Goal: Task Accomplishment & Management: Complete application form

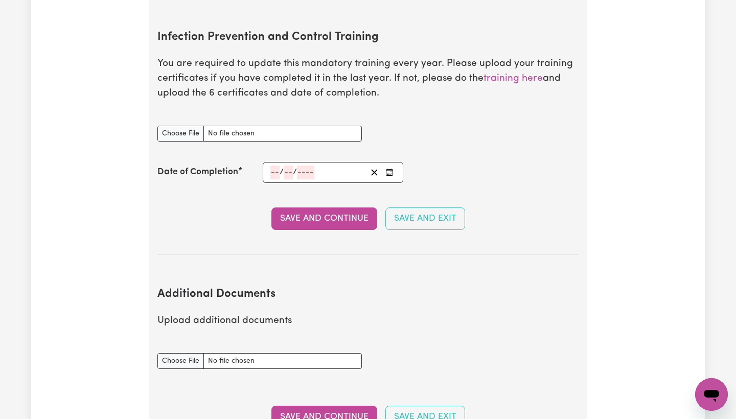
type input "C:\fakepath\certificate2.pdf"
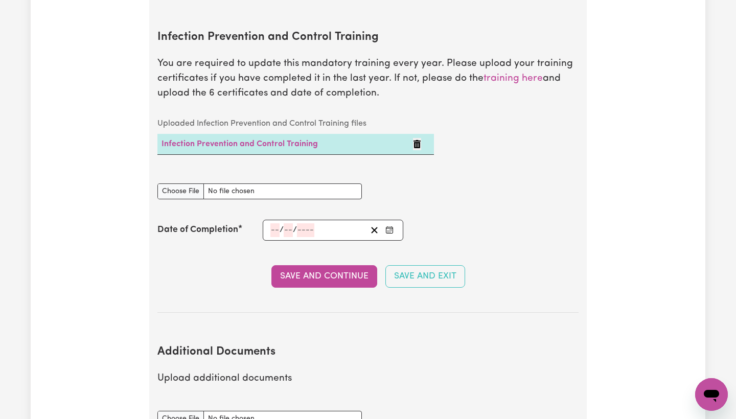
click at [419, 140] on icon "Delete Infection Prevention and Control Training" at bounding box center [416, 144] width 7 height 8
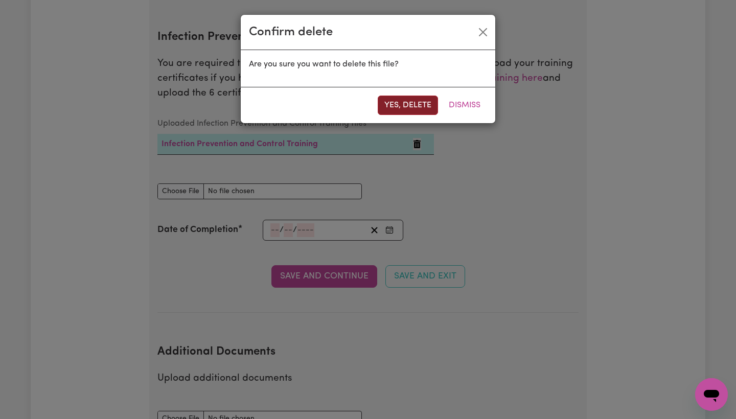
click at [417, 107] on button "Yes, delete" at bounding box center [408, 105] width 60 height 19
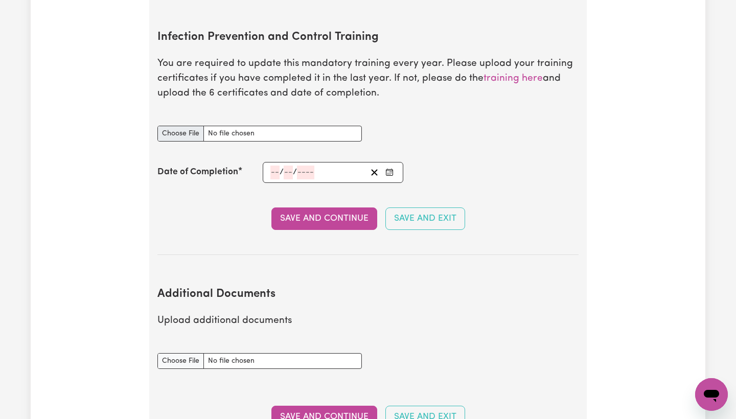
click at [186, 126] on input "Infection Prevention and Control Training document" at bounding box center [259, 134] width 204 height 16
type input "C:\fakepath\certificate1.pdf"
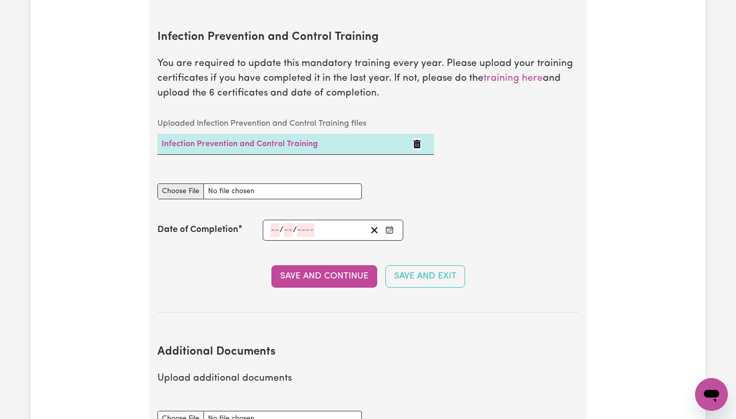
click at [176, 183] on input "Infection Prevention and Control Training document" at bounding box center [259, 191] width 204 height 16
type input "C:\fakepath\certificate2.pdf"
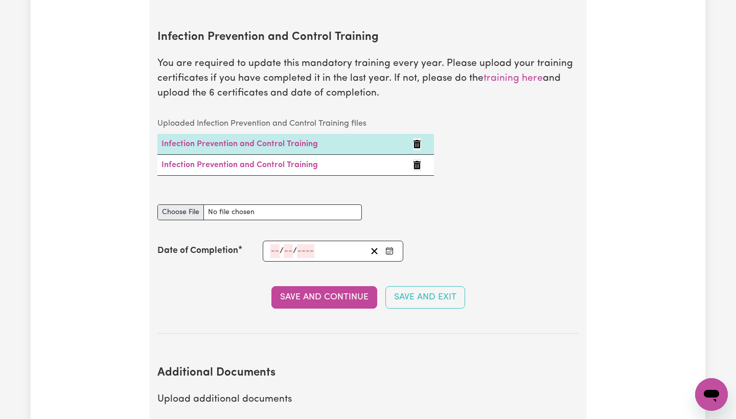
click at [191, 204] on input "Infection Prevention and Control Training document" at bounding box center [259, 212] width 204 height 16
type input "C:\fakepath\certificate3.pdf"
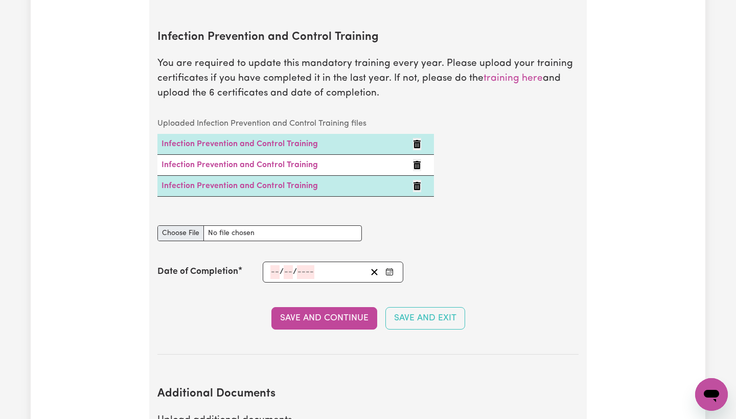
click at [187, 193] on div "Uploaded Infection Prevention and Control Training files Infection Prevention a…" at bounding box center [295, 163] width 289 height 100
click at [181, 225] on input "Infection Prevention and Control Training document" at bounding box center [259, 233] width 204 height 16
type input "C:\fakepath\certificate4.pdf"
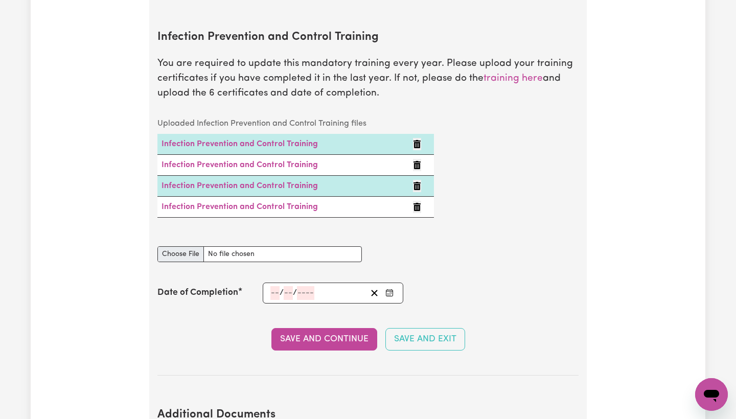
click at [191, 246] on input "Infection Prevention and Control Training document" at bounding box center [259, 254] width 204 height 16
type input "C:\fakepath\certificate5.pdf"
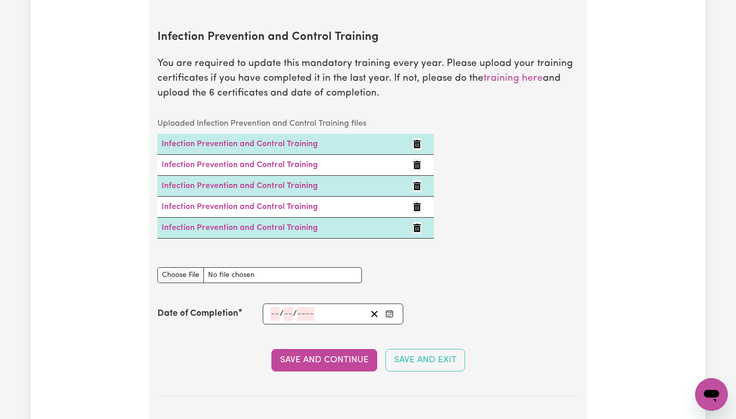
click at [191, 255] on div "Infection Prevention and Control Training document" at bounding box center [259, 269] width 204 height 28
click at [191, 267] on input "Infection Prevention and Control Training document" at bounding box center [259, 275] width 204 height 16
type input "C:\fakepath\certificate6.pdf"
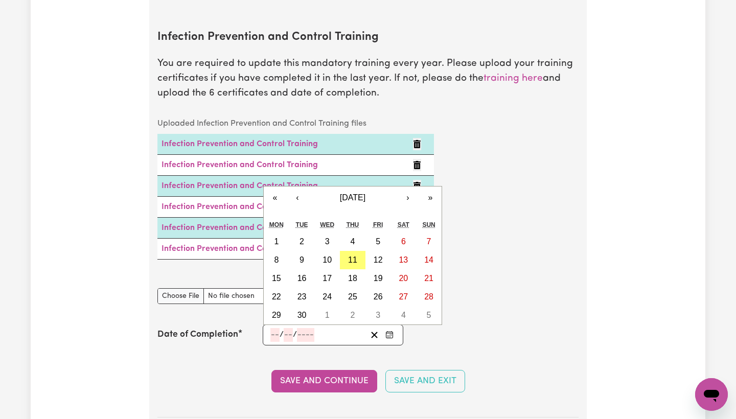
click at [274, 328] on input "number" at bounding box center [274, 335] width 9 height 14
click at [358, 251] on button "11" at bounding box center [353, 260] width 26 height 18
type input "[DATE]"
type input "11"
type input "9"
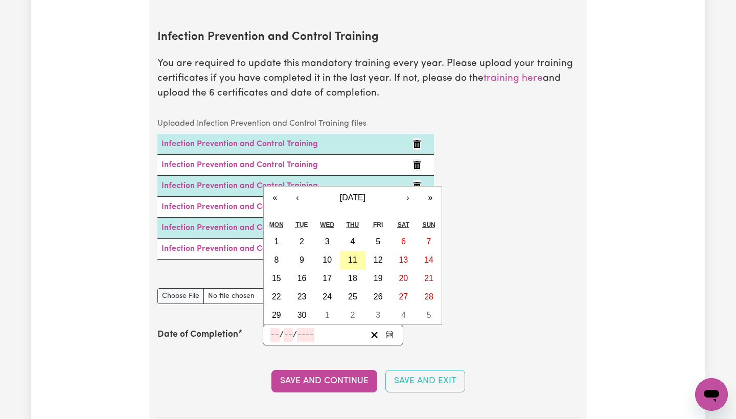
type input "2025"
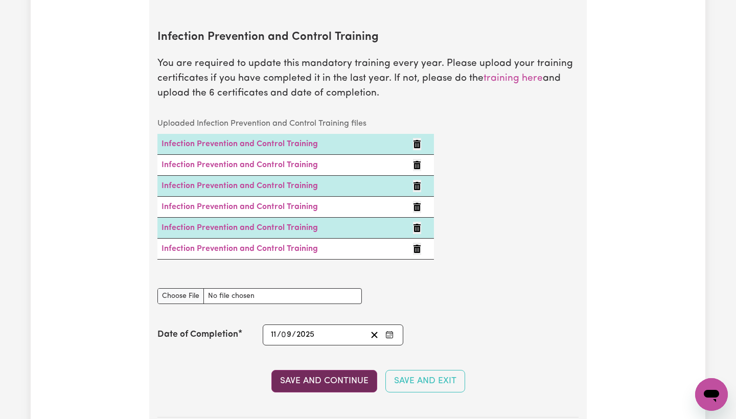
click at [361, 370] on button "Save and Continue" at bounding box center [324, 381] width 106 height 22
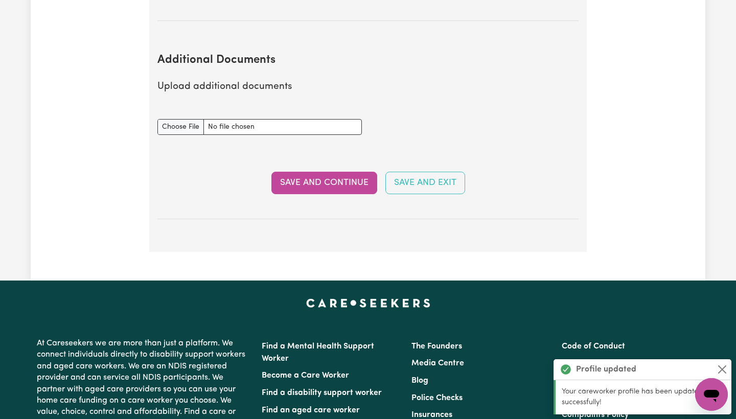
scroll to position [2121, 0]
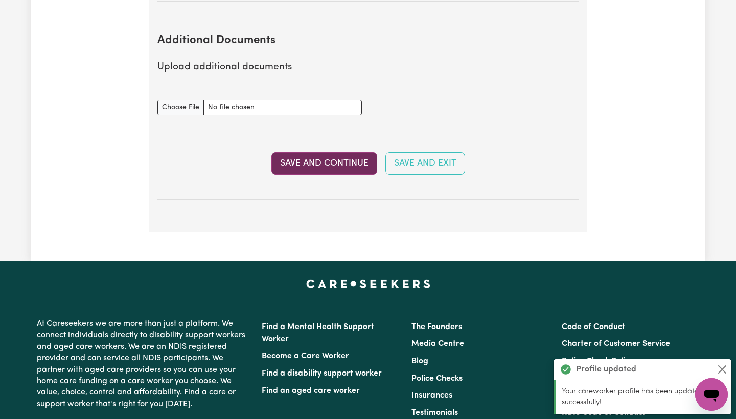
click at [342, 152] on button "Save and Continue" at bounding box center [324, 163] width 106 height 22
select select "Certificate III (Individual Support)"
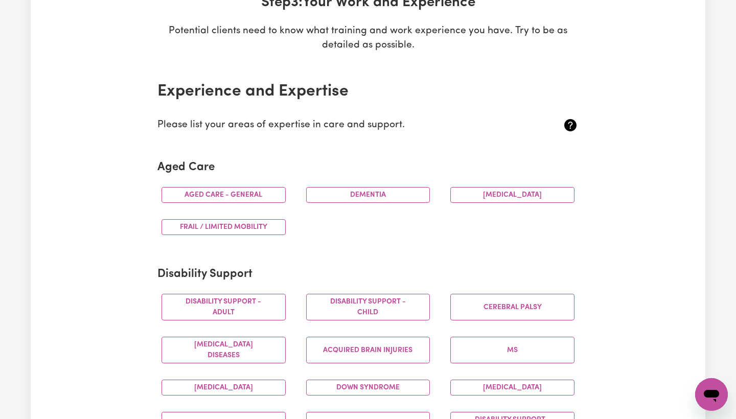
scroll to position [174, 0]
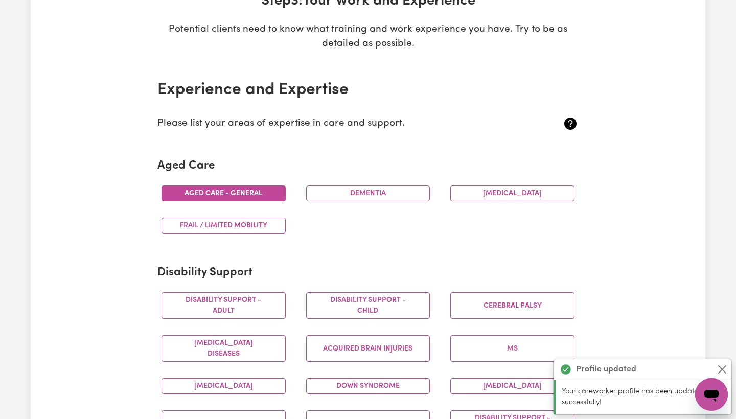
click at [265, 189] on button "Aged care - General" at bounding box center [224, 194] width 124 height 16
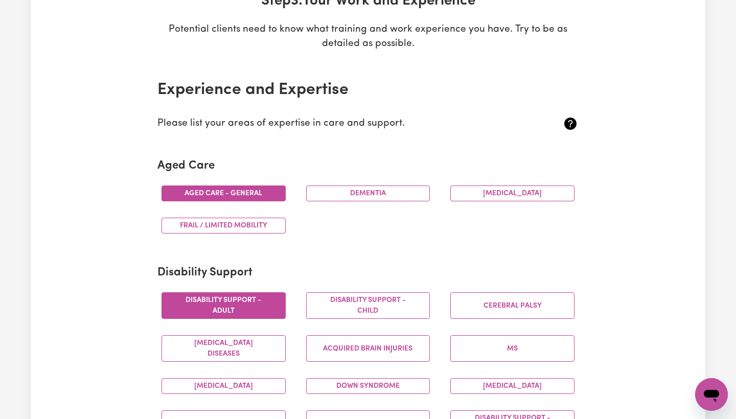
click at [248, 305] on button "Disability support - Adult" at bounding box center [224, 305] width 124 height 27
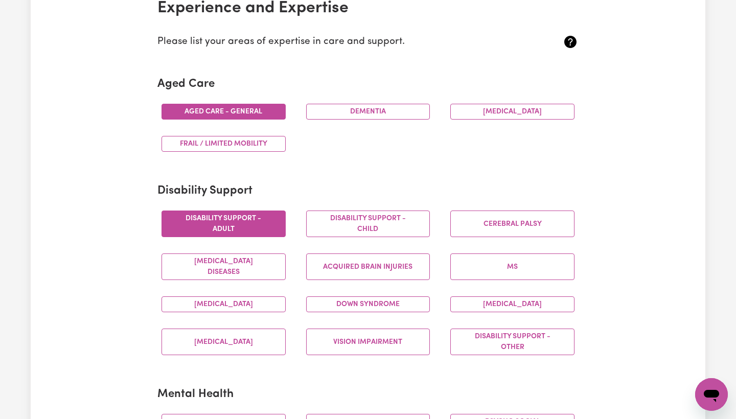
scroll to position [281, 0]
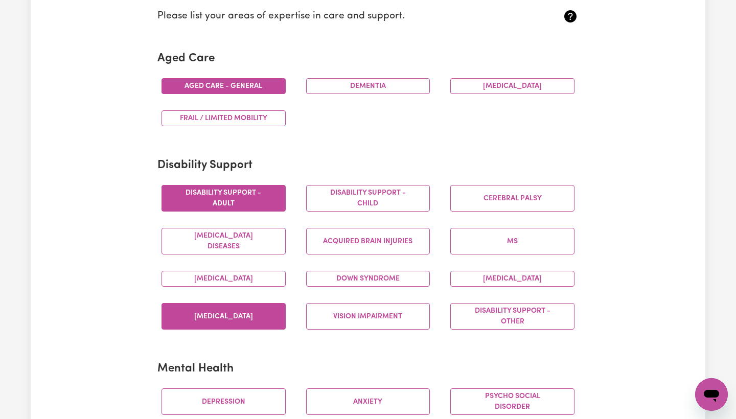
click at [245, 313] on button "[MEDICAL_DATA]" at bounding box center [224, 316] width 124 height 27
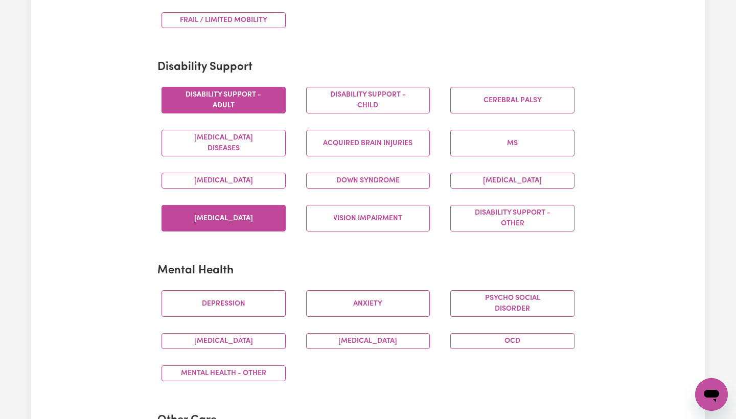
scroll to position [391, 0]
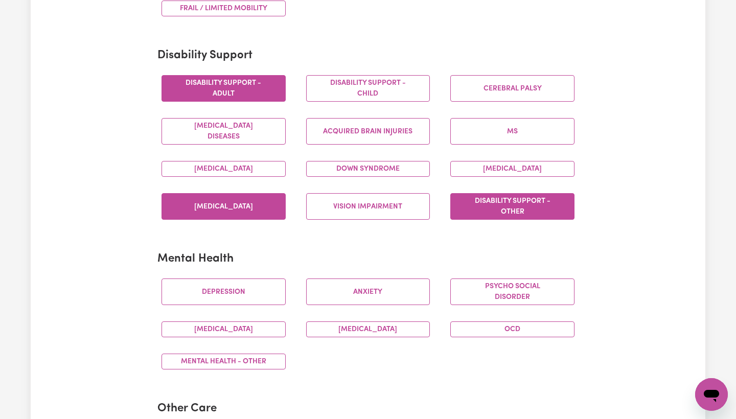
click at [513, 206] on button "Disability support - Other" at bounding box center [512, 206] width 124 height 27
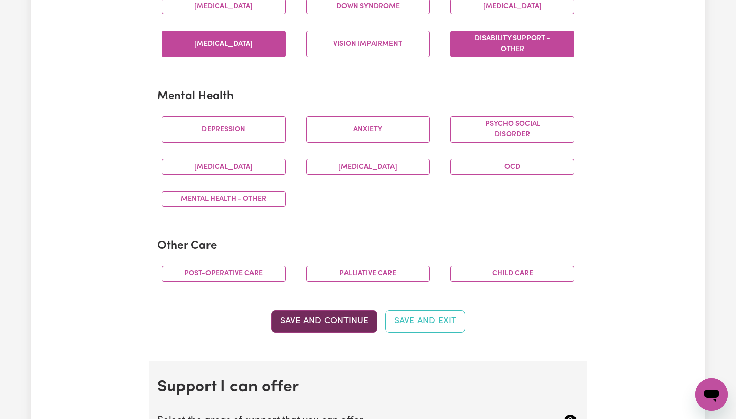
scroll to position [554, 0]
click at [325, 317] on button "Save and Continue" at bounding box center [324, 321] width 106 height 22
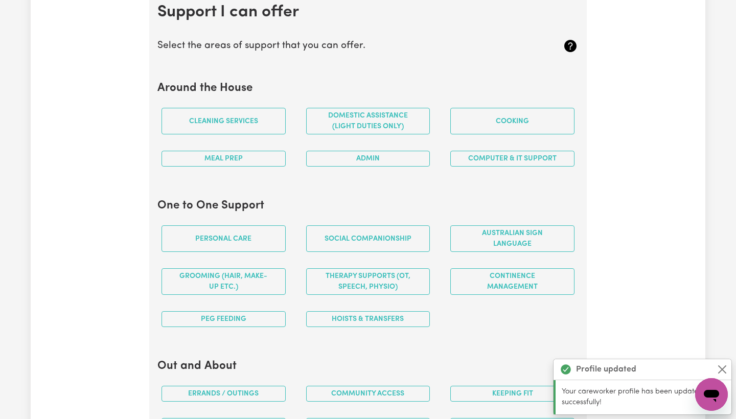
scroll to position [931, 0]
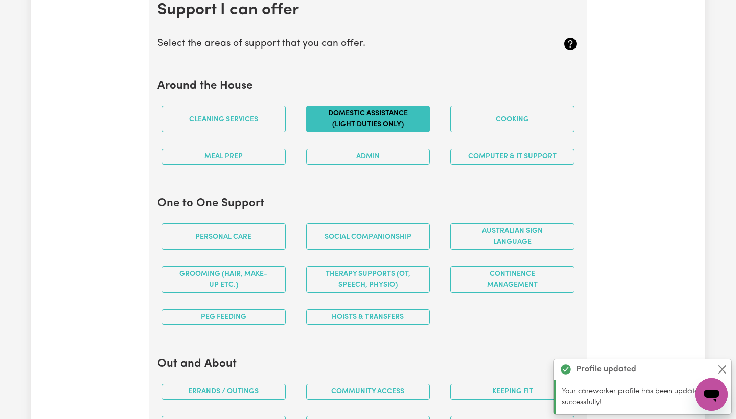
click at [374, 116] on button "Domestic assistance (light duties only)" at bounding box center [368, 119] width 124 height 27
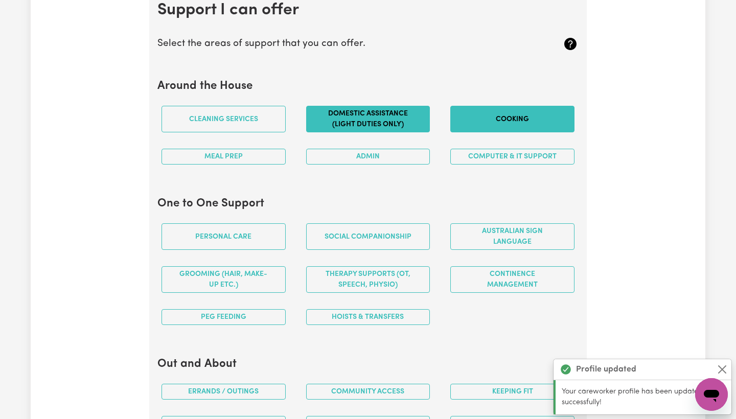
click at [481, 111] on button "Cooking" at bounding box center [512, 119] width 124 height 27
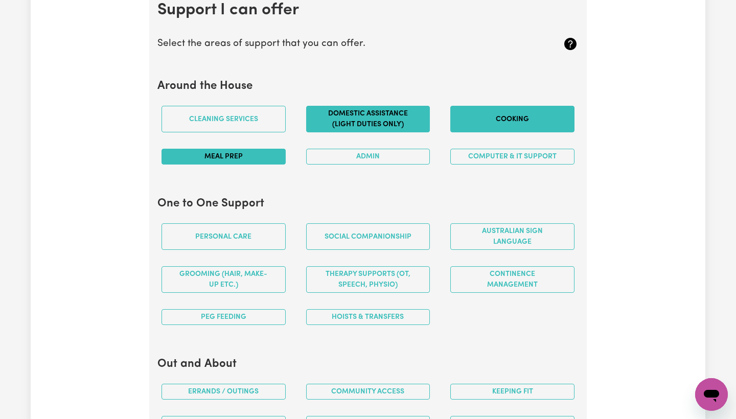
click at [254, 150] on button "Meal prep" at bounding box center [224, 157] width 124 height 16
click at [353, 155] on button "Admin" at bounding box center [368, 157] width 124 height 16
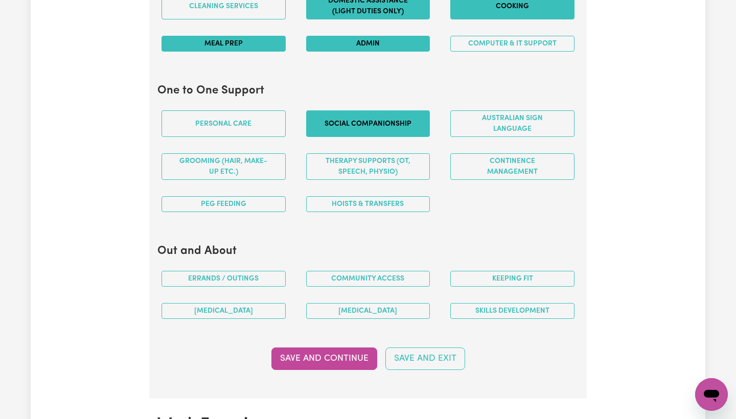
scroll to position [1043, 0]
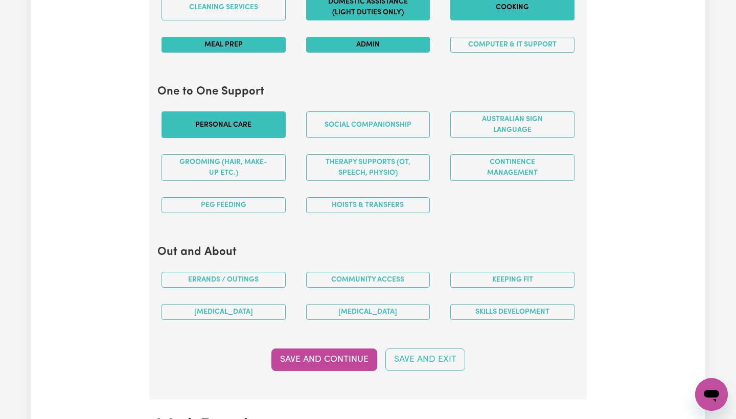
click at [245, 118] on button "Personal care" at bounding box center [224, 124] width 124 height 27
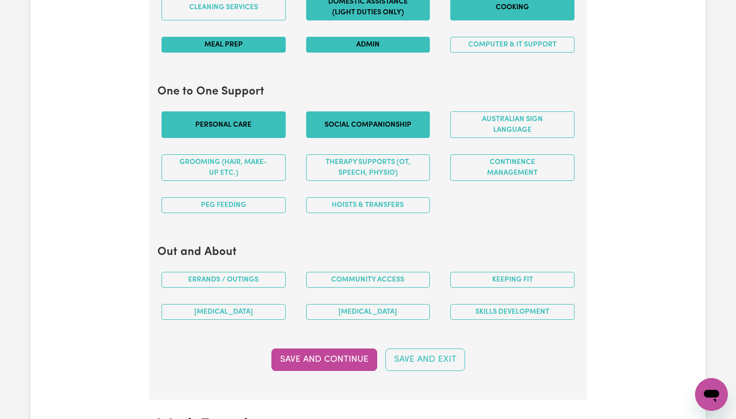
click at [374, 127] on button "Social companionship" at bounding box center [368, 124] width 124 height 27
click at [238, 167] on button "Grooming (hair, make-up etc.)" at bounding box center [224, 167] width 124 height 27
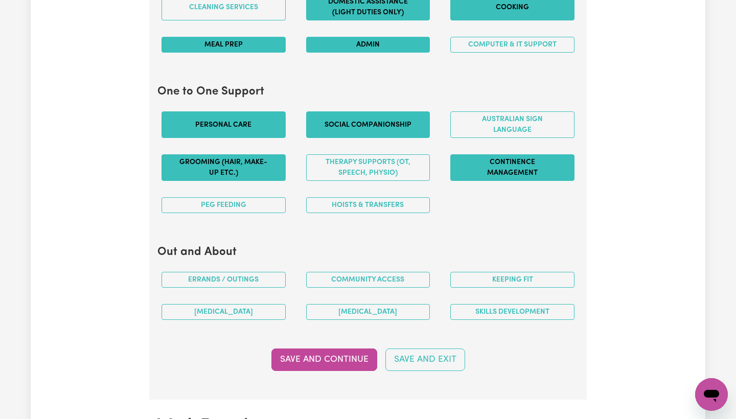
click at [475, 166] on button "Continence management" at bounding box center [512, 167] width 124 height 27
click at [257, 200] on button "PEG feeding" at bounding box center [224, 205] width 124 height 16
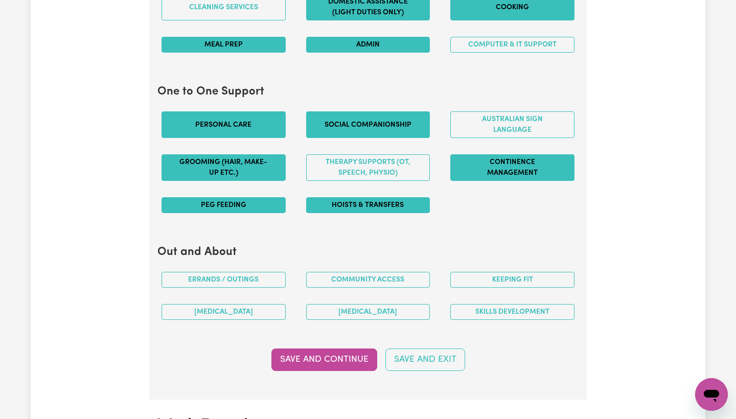
click at [334, 202] on button "Hoists & transfers" at bounding box center [368, 205] width 124 height 16
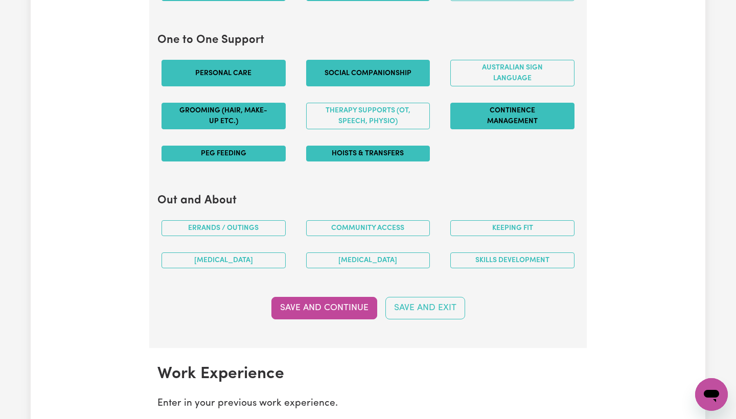
scroll to position [1127, 0]
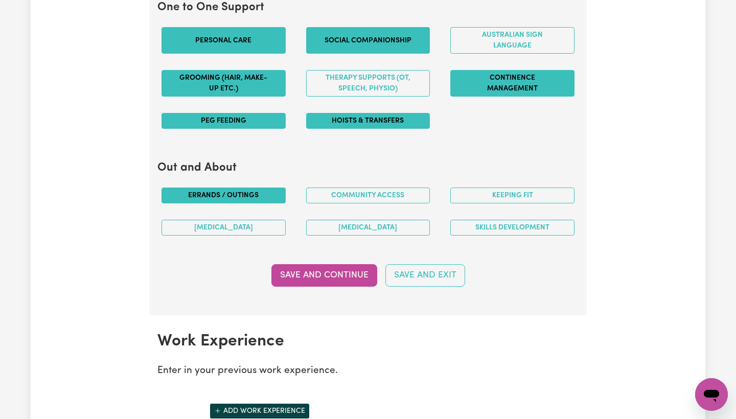
click at [232, 188] on button "Errands / Outings" at bounding box center [224, 196] width 124 height 16
click at [348, 195] on button "Community access" at bounding box center [368, 196] width 124 height 16
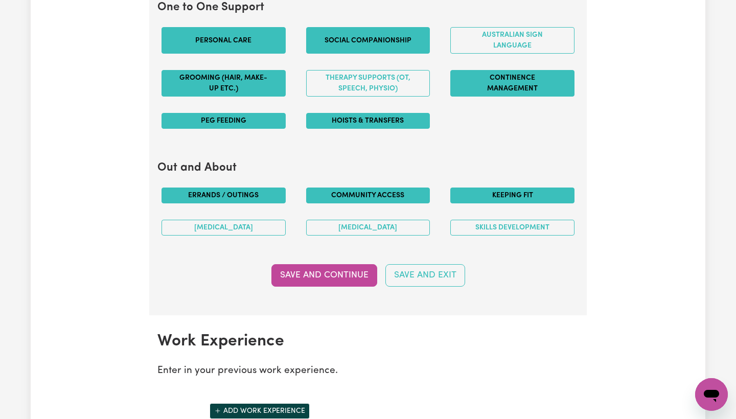
click at [488, 188] on button "Keeping fit" at bounding box center [512, 196] width 124 height 16
click at [245, 225] on button "[MEDICAL_DATA]" at bounding box center [224, 228] width 124 height 16
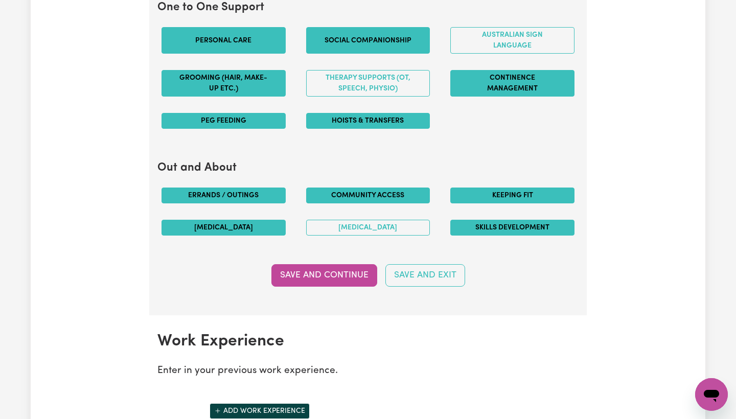
click at [488, 228] on button "Skills Development" at bounding box center [512, 228] width 124 height 16
click at [363, 220] on button "[MEDICAL_DATA]" at bounding box center [368, 228] width 124 height 16
click at [354, 223] on button "[MEDICAL_DATA]" at bounding box center [368, 228] width 124 height 16
click at [330, 272] on button "Save and Continue" at bounding box center [324, 275] width 106 height 22
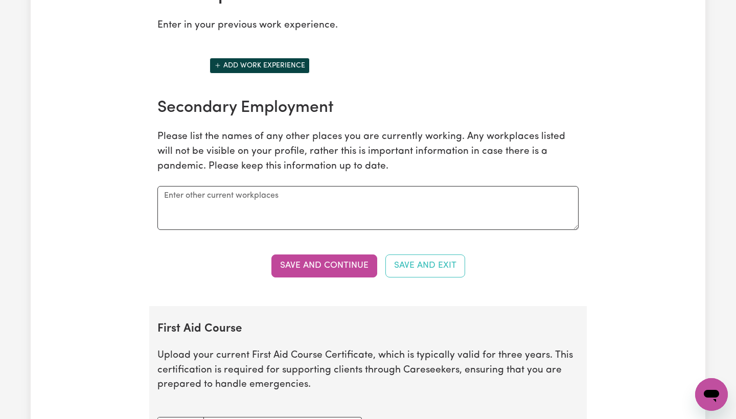
scroll to position [1451, 0]
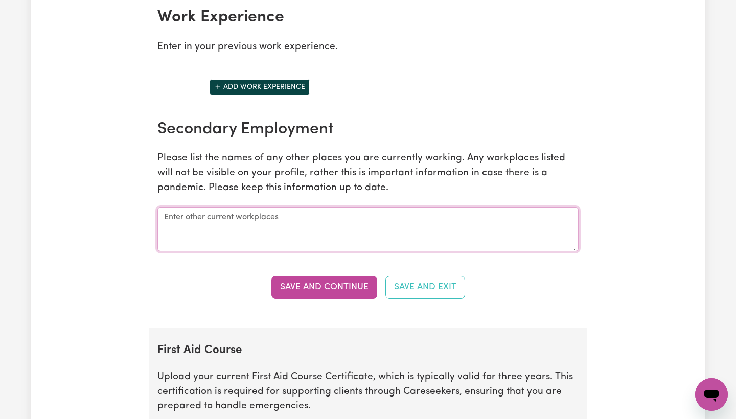
click at [272, 216] on textarea at bounding box center [367, 230] width 421 height 44
type textarea "[PERSON_NAME] Care"
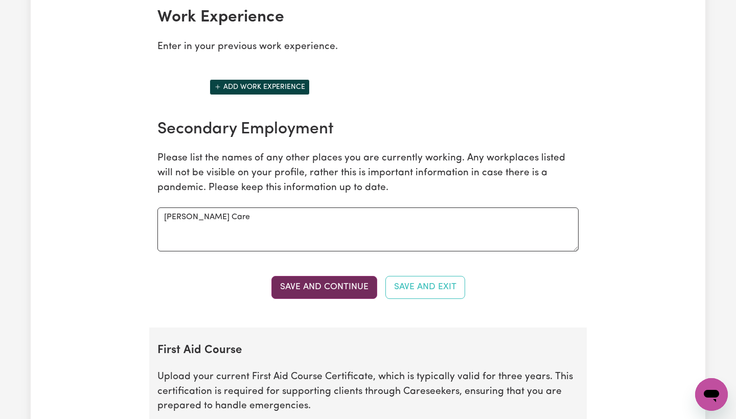
click at [310, 281] on button "Save and Continue" at bounding box center [324, 287] width 106 height 22
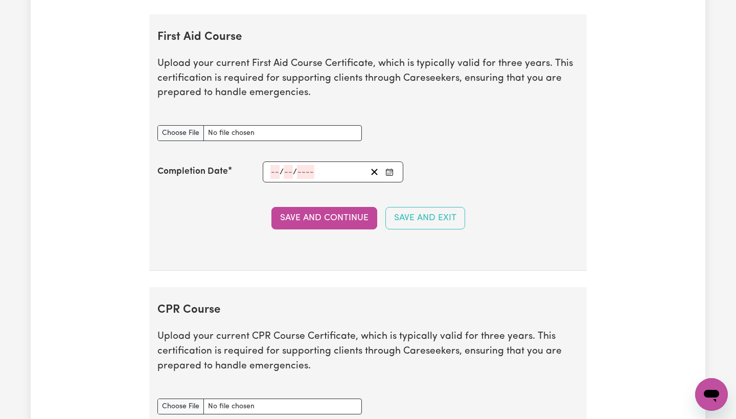
scroll to position [1764, 0]
click at [188, 128] on input "First Aid Course document" at bounding box center [259, 133] width 204 height 16
type input "C:\fakepath\FIRST AID.jpeg"
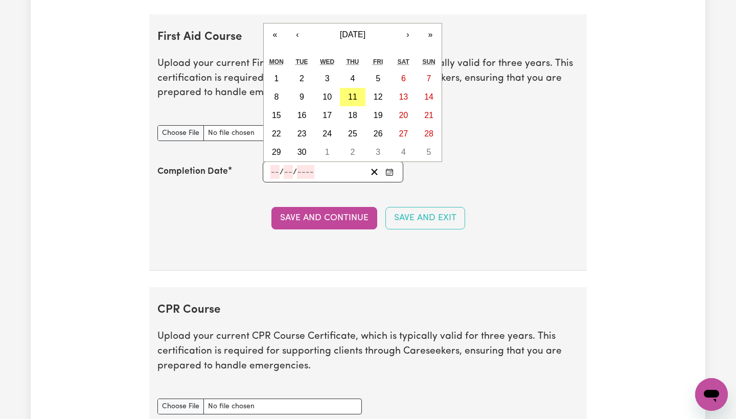
click at [309, 165] on input "number" at bounding box center [305, 172] width 17 height 14
click at [298, 25] on button "‹" at bounding box center [297, 35] width 22 height 22
click at [277, 27] on button "«" at bounding box center [275, 35] width 22 height 22
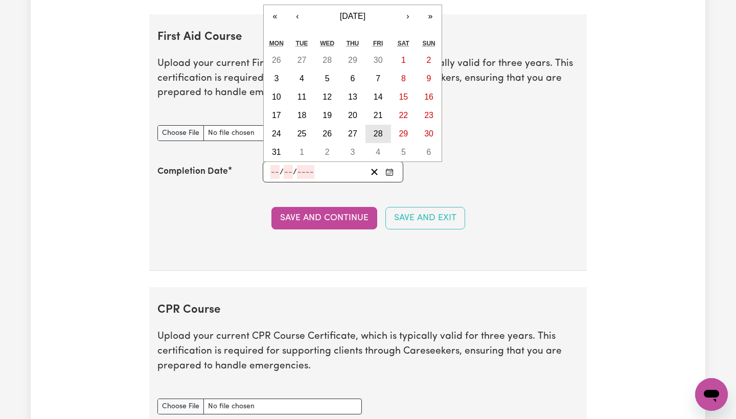
click at [376, 129] on abbr "28" at bounding box center [378, 133] width 9 height 9
type input "[DATE]"
type input "28"
type input "7"
type input "2023"
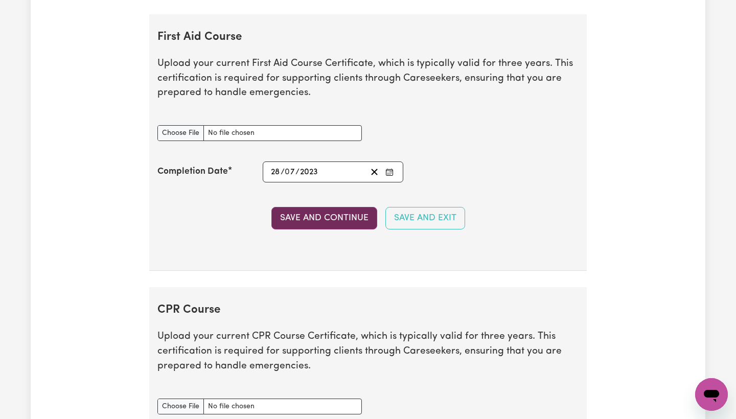
click at [338, 215] on button "Save and Continue" at bounding box center [324, 218] width 106 height 22
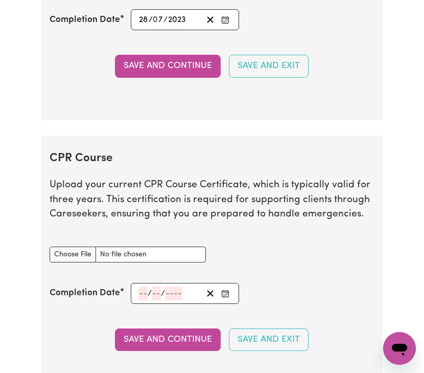
scroll to position [2153, 0]
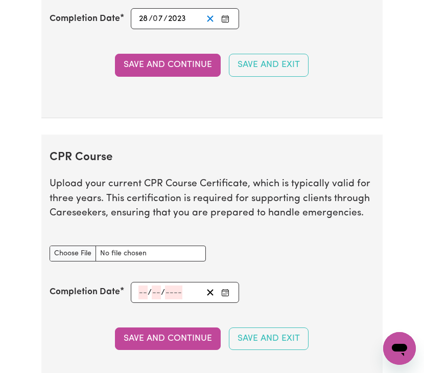
click at [209, 21] on line "Clear date" at bounding box center [211, 19] width 6 height 6
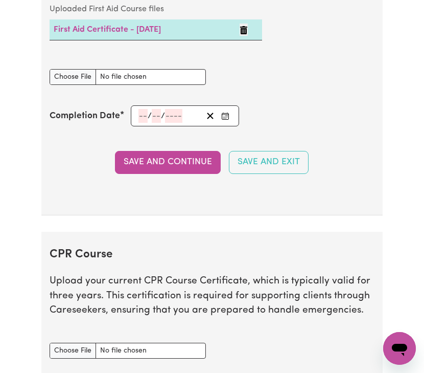
scroll to position [2052, 0]
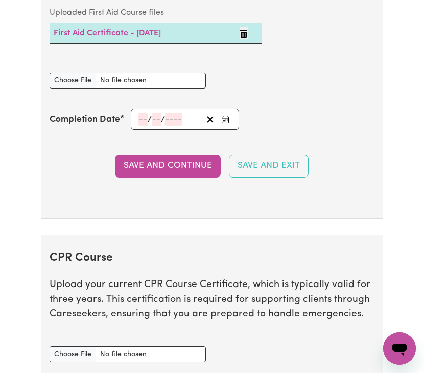
click at [190, 31] on td "First Aid Certificate - [DATE]" at bounding box center [143, 33] width 186 height 21
click at [349, 74] on div "First Aid Course document" at bounding box center [211, 80] width 337 height 40
click at [246, 36] on icon "Delete First Aid Certificate - 28/07/2023" at bounding box center [243, 34] width 7 height 8
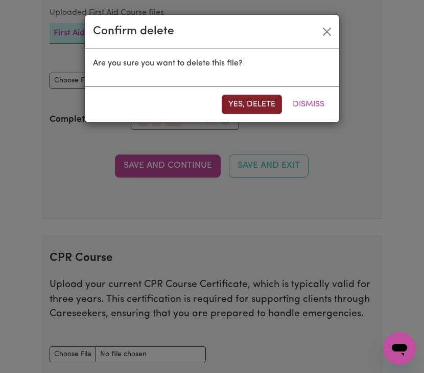
click at [252, 104] on button "Yes, delete" at bounding box center [252, 104] width 60 height 19
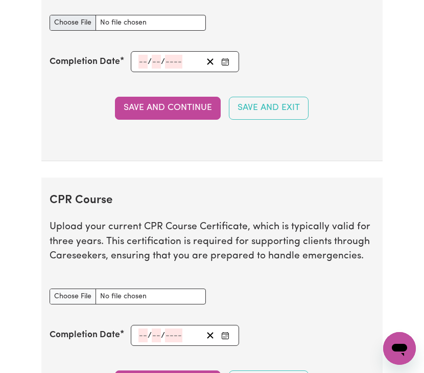
click at [92, 24] on input "First Aid Course document" at bounding box center [128, 23] width 156 height 16
type input "C:\fakepath\FIRST AID.jpeg"
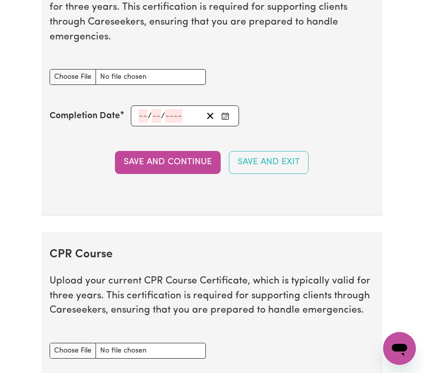
scroll to position [1992, 0]
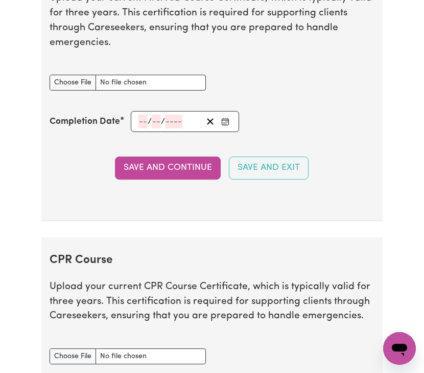
click at [229, 122] on button "Enter the Completion Date of your First Aid Course" at bounding box center [225, 121] width 14 height 14
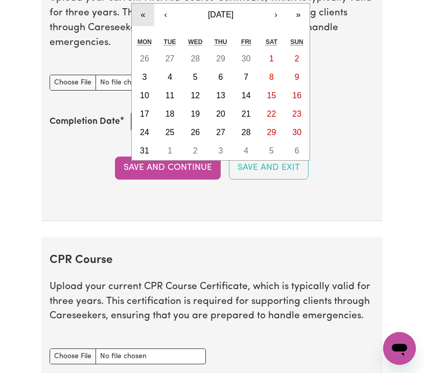
click at [140, 15] on button "«" at bounding box center [143, 15] width 22 height 22
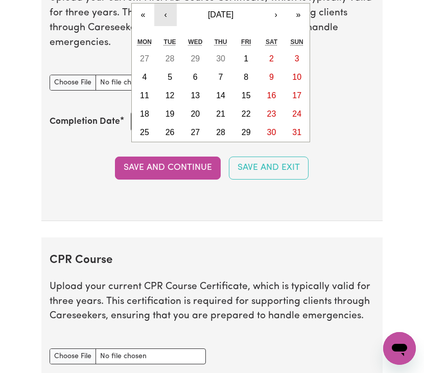
click at [166, 16] on button "‹" at bounding box center [165, 15] width 22 height 22
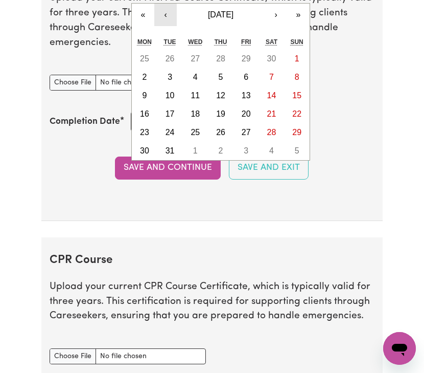
click at [166, 16] on button "‹" at bounding box center [165, 15] width 22 height 22
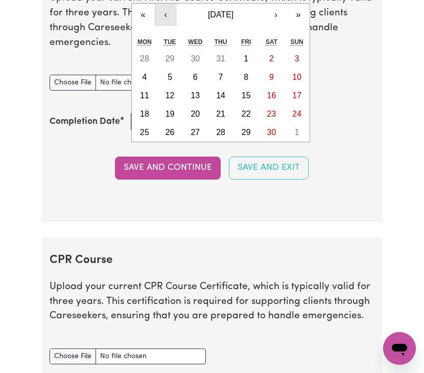
click at [166, 16] on button "‹" at bounding box center [165, 15] width 22 height 22
click at [167, 17] on button "‹" at bounding box center [165, 15] width 22 height 22
click at [298, 59] on abbr "6" at bounding box center [297, 58] width 5 height 9
type input "[DATE]"
type input "6"
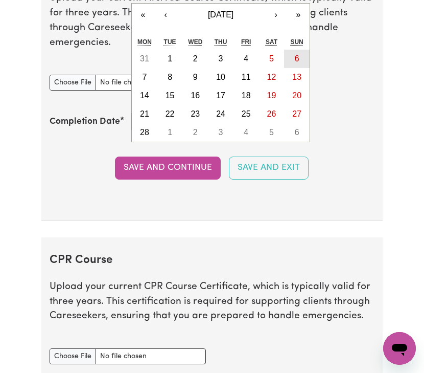
type input "2"
type input "2022"
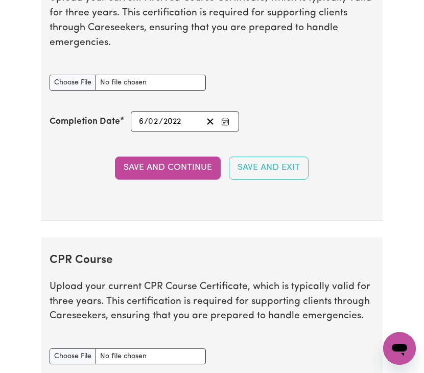
click at [224, 122] on icon "Enter the Completion Date of your First Aid Course" at bounding box center [225, 122] width 8 height 8
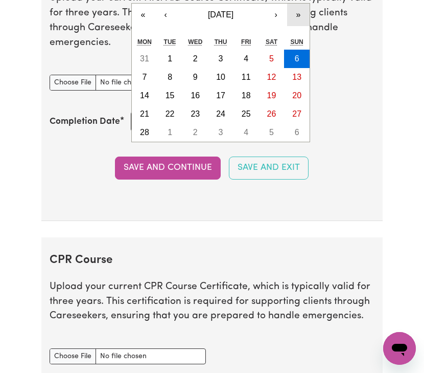
click at [298, 19] on button "»" at bounding box center [298, 15] width 22 height 22
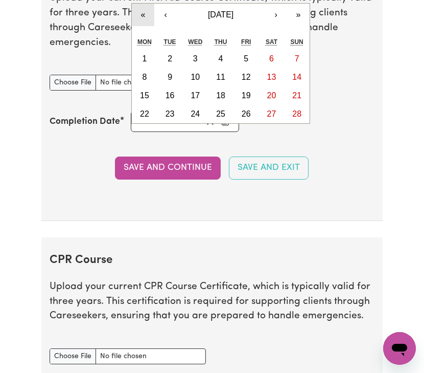
click at [138, 16] on button "«" at bounding box center [143, 15] width 22 height 22
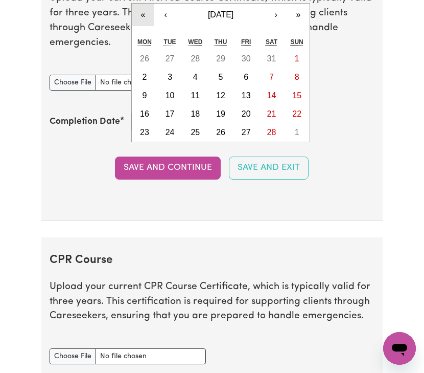
click at [138, 16] on button "«" at bounding box center [143, 15] width 22 height 22
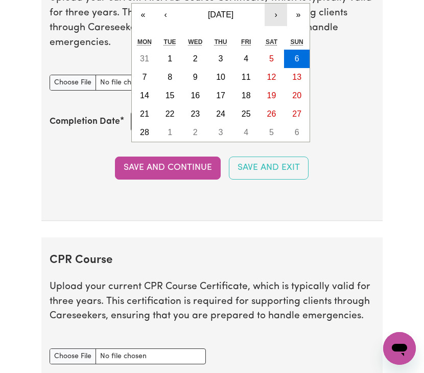
click at [278, 17] on button "›" at bounding box center [276, 15] width 22 height 22
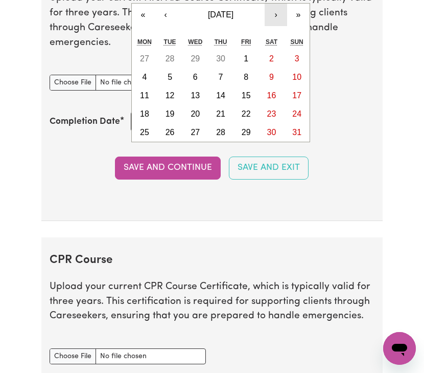
click at [278, 17] on button "›" at bounding box center [276, 15] width 22 height 22
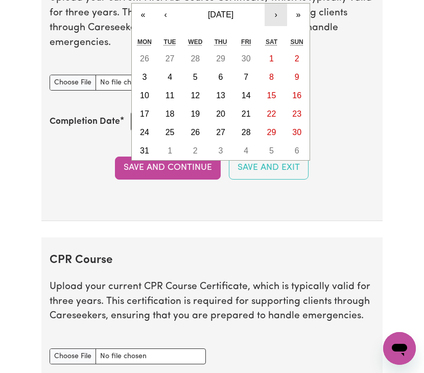
click at [278, 17] on button "›" at bounding box center [276, 15] width 22 height 22
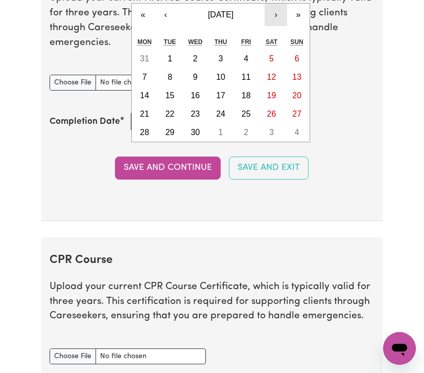
click at [278, 17] on button "›" at bounding box center [276, 15] width 22 height 22
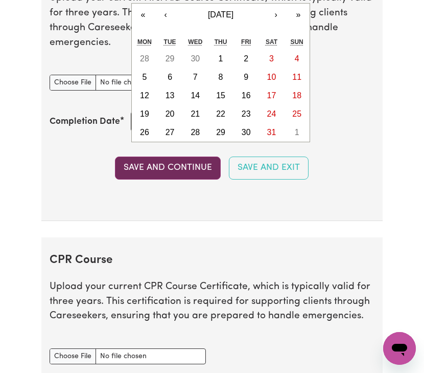
click at [215, 168] on button "Save and Continue" at bounding box center [168, 167] width 106 height 22
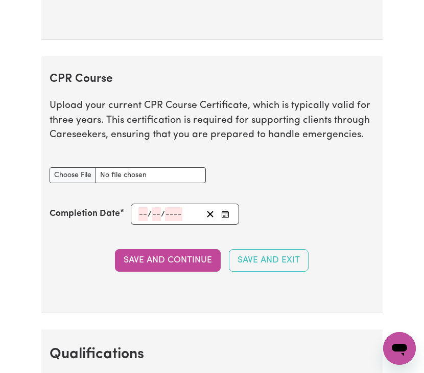
scroll to position [2267, 0]
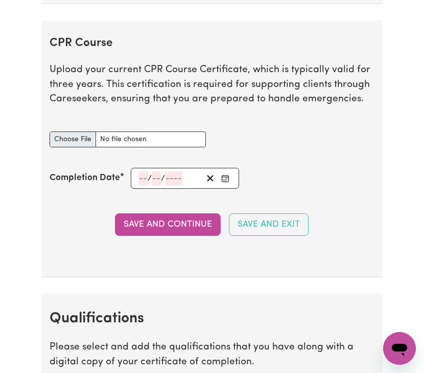
click at [86, 139] on input "CPR Course document" at bounding box center [128, 139] width 156 height 16
type input "C:\fakepath\FIRST AID.jpeg"
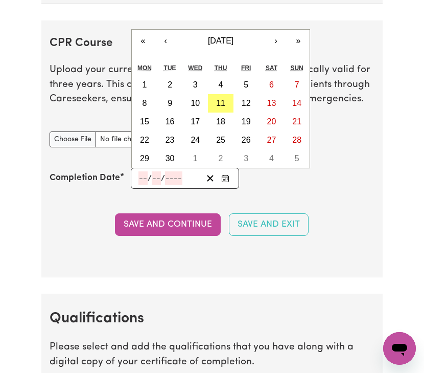
click at [143, 178] on input "number" at bounding box center [143, 178] width 9 height 14
click at [144, 43] on button "«" at bounding box center [143, 41] width 22 height 22
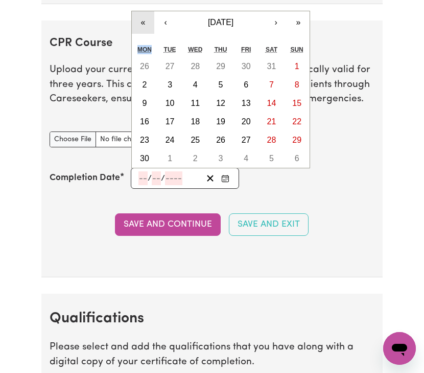
click at [144, 43] on div "Mon" at bounding box center [145, 49] width 26 height 15
click at [144, 27] on button "«" at bounding box center [143, 22] width 22 height 22
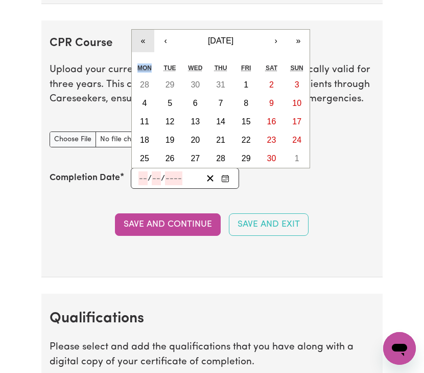
click at [144, 40] on button "«" at bounding box center [143, 41] width 22 height 22
click at [297, 41] on button "»" at bounding box center [298, 41] width 22 height 22
click at [146, 39] on button "«" at bounding box center [143, 41] width 22 height 22
click at [277, 41] on button "›" at bounding box center [276, 41] width 22 height 22
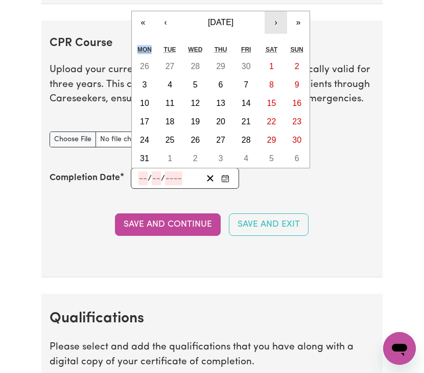
click at [275, 24] on button "›" at bounding box center [276, 22] width 22 height 22
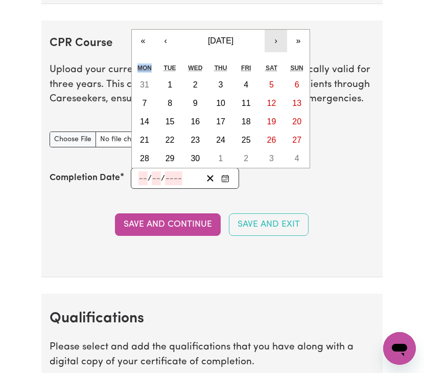
click at [281, 40] on button "›" at bounding box center [276, 41] width 22 height 22
click at [165, 106] on button "6" at bounding box center [170, 103] width 26 height 18
type input "[DATE]"
type input "6"
type input "12"
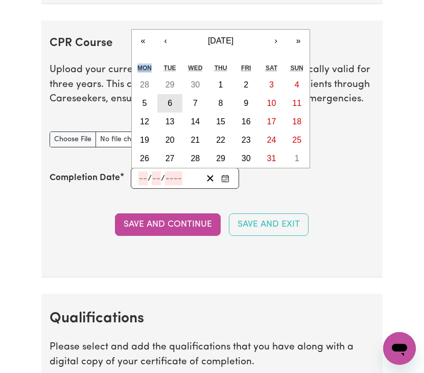
type input "2022"
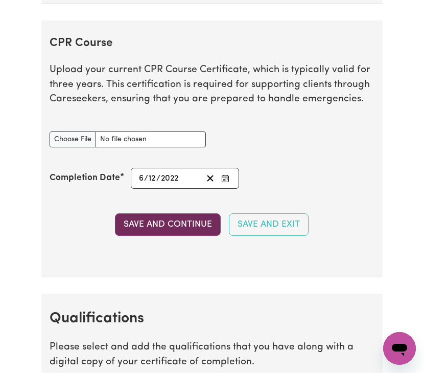
click at [201, 227] on button "Save and Continue" at bounding box center [168, 224] width 106 height 22
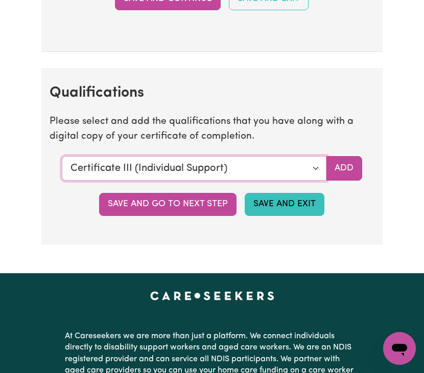
scroll to position [2549, 0]
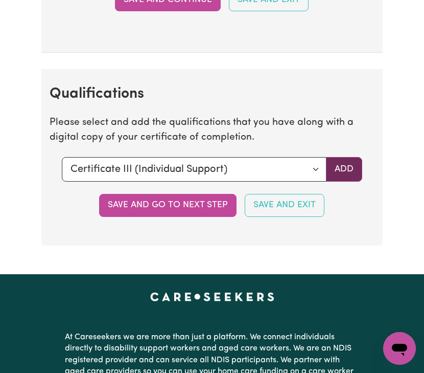
click at [339, 173] on button "Add" at bounding box center [344, 169] width 36 height 25
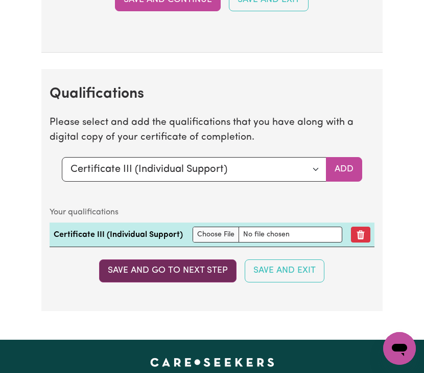
click at [191, 282] on button "Save and go to next step" at bounding box center [167, 270] width 137 height 22
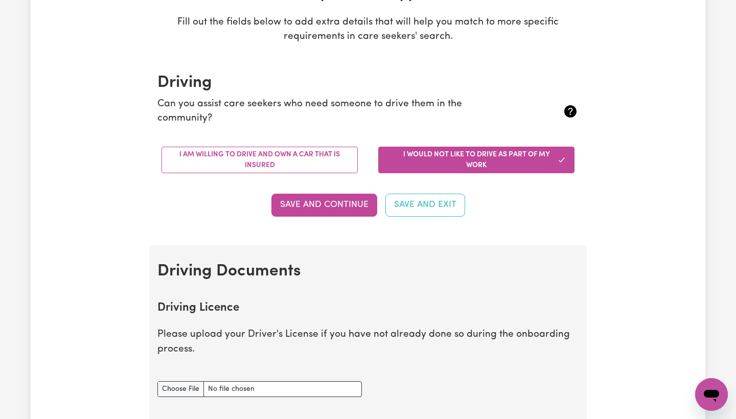
scroll to position [181, 0]
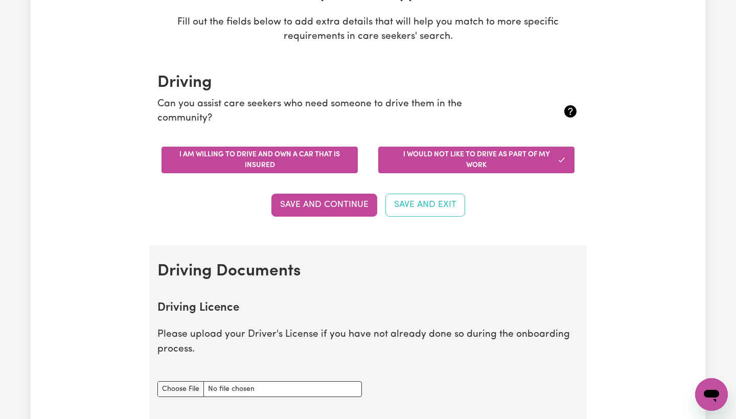
click at [257, 163] on button "I am willing to drive and own a car that is insured" at bounding box center [260, 160] width 196 height 27
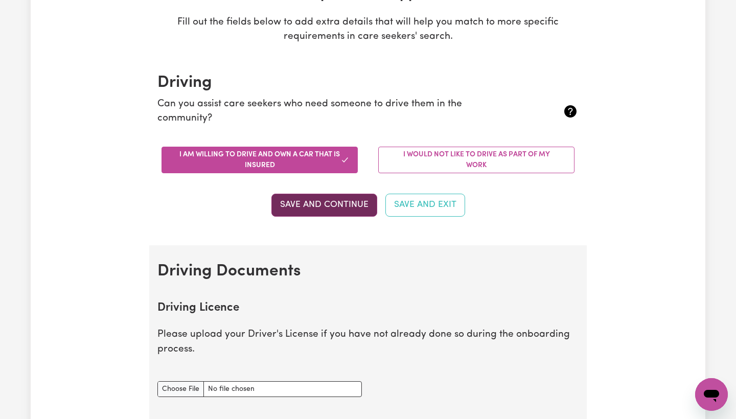
click at [335, 208] on button "Save and Continue" at bounding box center [324, 205] width 106 height 22
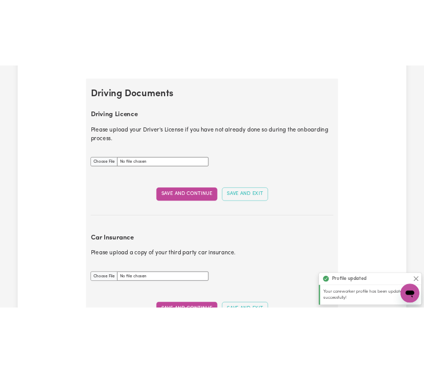
scroll to position [464, 0]
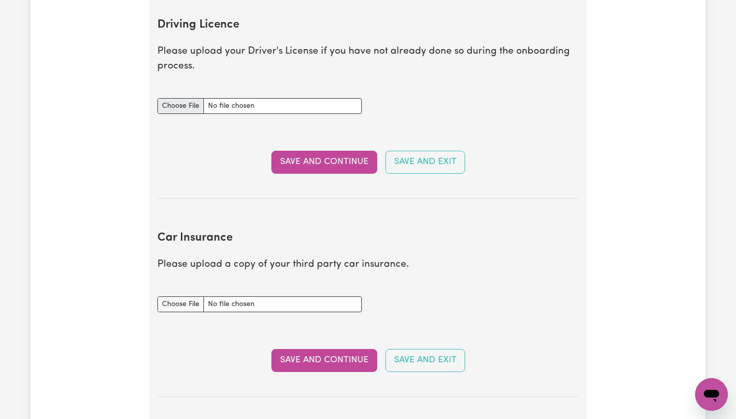
click at [193, 102] on input "Driving Licence document" at bounding box center [259, 106] width 204 height 16
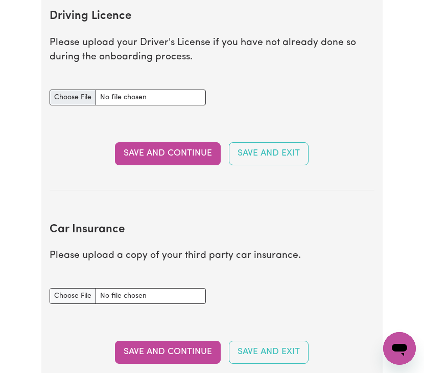
click at [82, 96] on input "Driving Licence document" at bounding box center [128, 97] width 156 height 16
type input "C:\fakepath\Drivers license.jpeg"
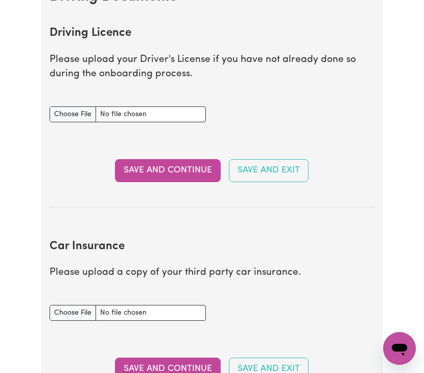
scroll to position [463, 0]
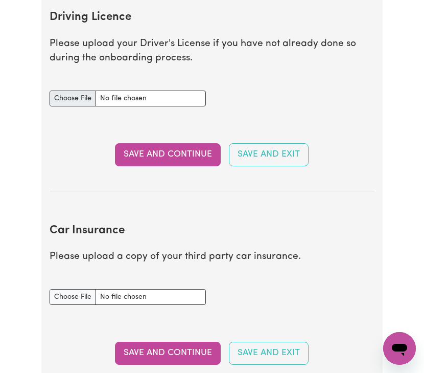
click at [80, 94] on input "Driving Licence document" at bounding box center [128, 98] width 156 height 16
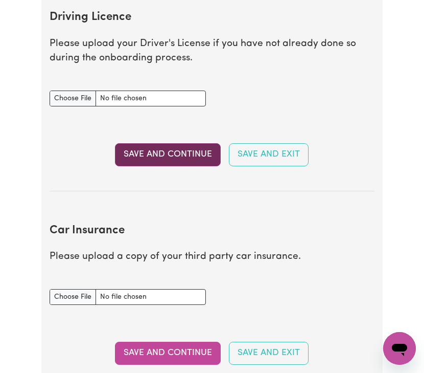
click at [129, 152] on button "Save and Continue" at bounding box center [168, 154] width 106 height 22
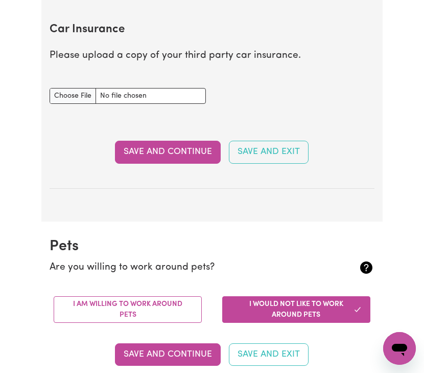
scroll to position [721, 0]
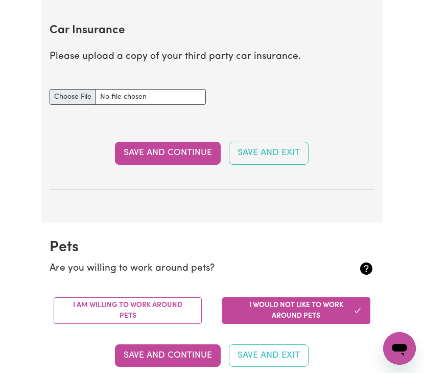
click at [78, 92] on input "Car Insurance document" at bounding box center [128, 97] width 156 height 16
type input "C:\fakepath\Car Insurance.pdf"
click at [122, 152] on button "Save and Continue" at bounding box center [168, 153] width 106 height 22
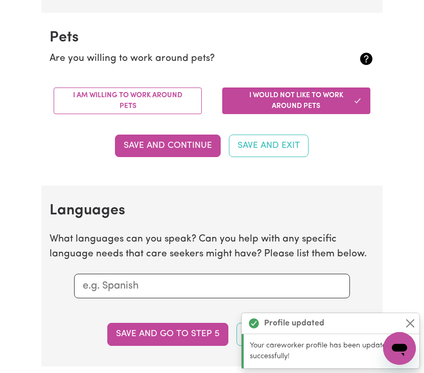
scroll to position [939, 0]
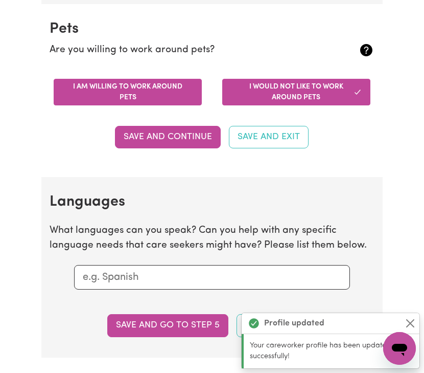
click at [144, 96] on button "I am willing to work around pets" at bounding box center [128, 92] width 148 height 27
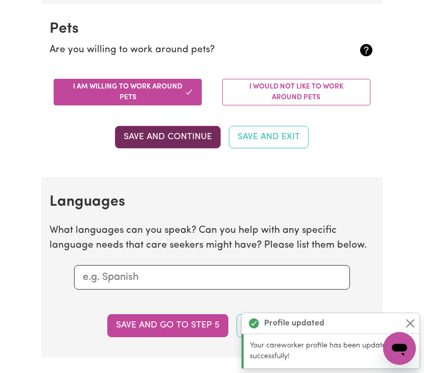
click at [149, 132] on button "Save and Continue" at bounding box center [168, 137] width 106 height 22
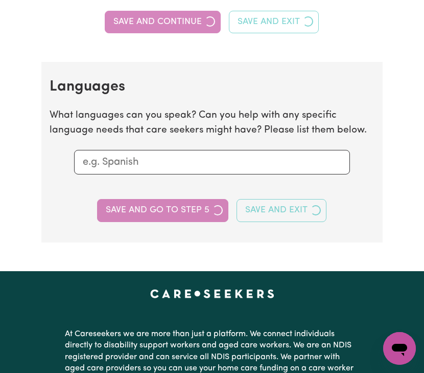
scroll to position [1112, 0]
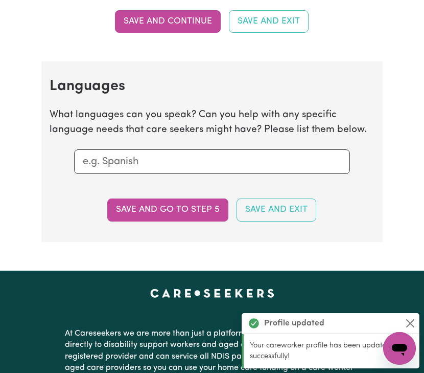
click at [136, 156] on input "text" at bounding box center [212, 161] width 259 height 15
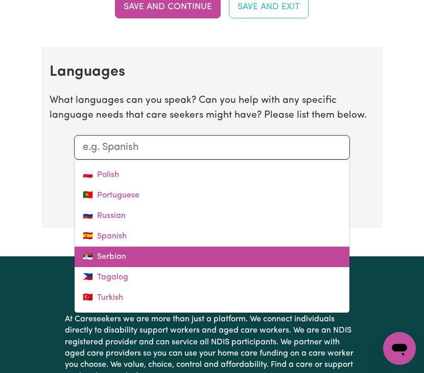
scroll to position [380, 0]
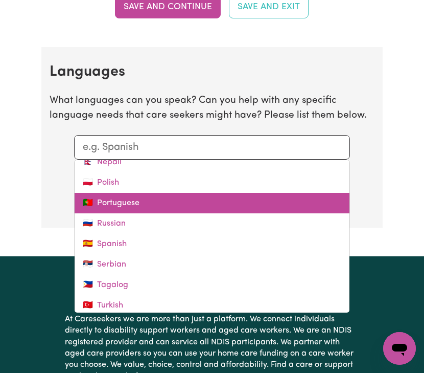
click at [134, 201] on link "🇵🇹 Portuguese" at bounding box center [212, 203] width 275 height 20
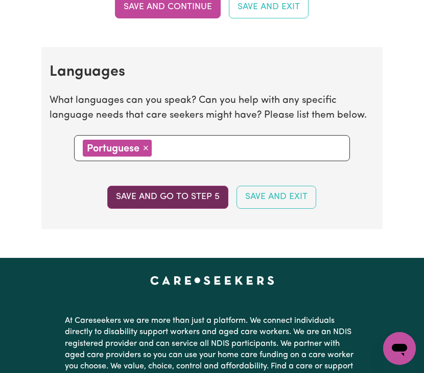
click at [180, 193] on button "Save and go to step 5" at bounding box center [167, 197] width 121 height 22
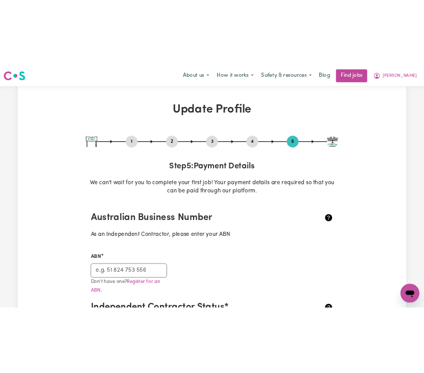
scroll to position [0, 0]
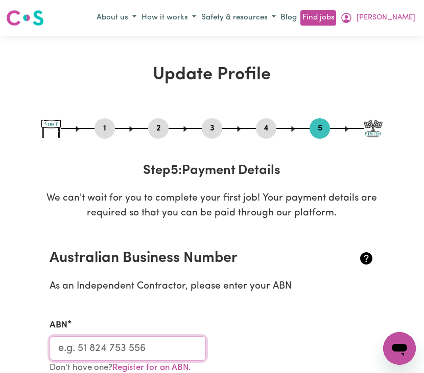
click at [95, 344] on input "ABN" at bounding box center [128, 348] width 156 height 25
paste input "61231018541"
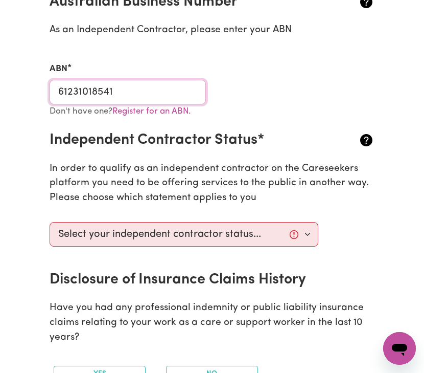
scroll to position [260, 0]
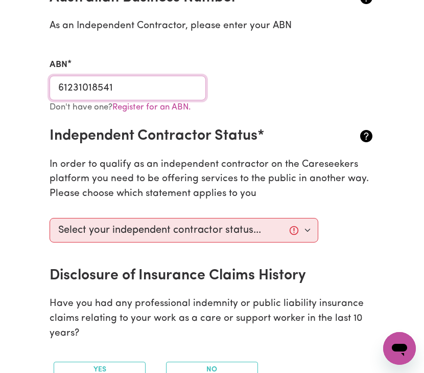
type input "61231018541"
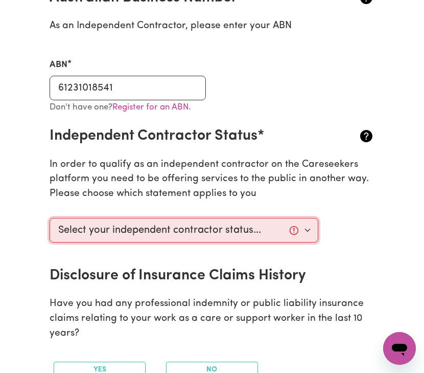
select select "I am providing services privately on my own"
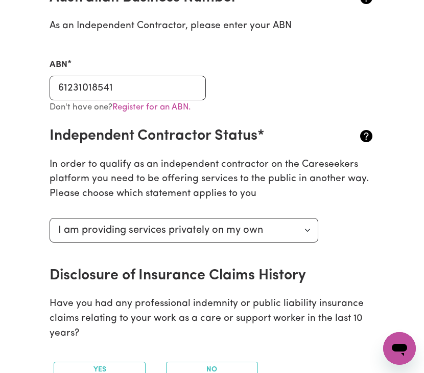
click at [171, 255] on div "Select your independent contractor status... I am providing services through an…" at bounding box center [183, 240] width 281 height 53
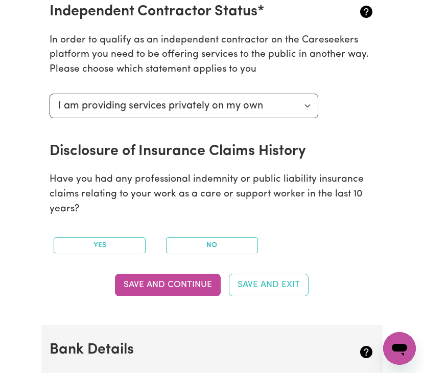
scroll to position [385, 0]
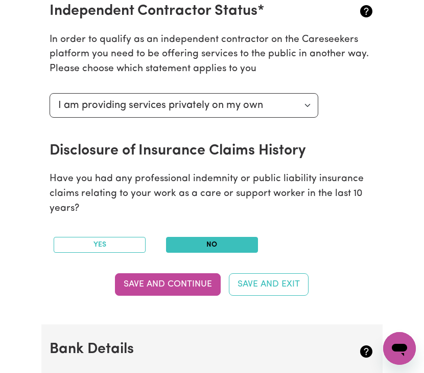
click at [201, 239] on button "No" at bounding box center [212, 245] width 92 height 16
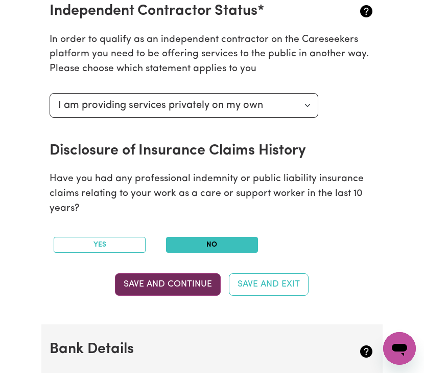
click at [183, 281] on button "Save and Continue" at bounding box center [168, 284] width 106 height 22
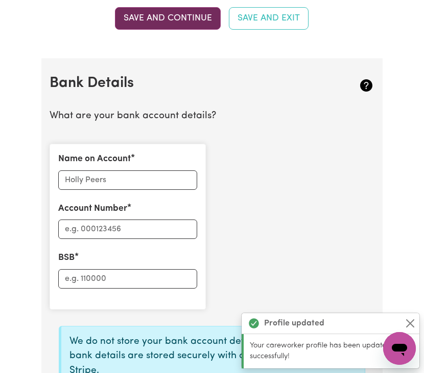
scroll to position [704, 0]
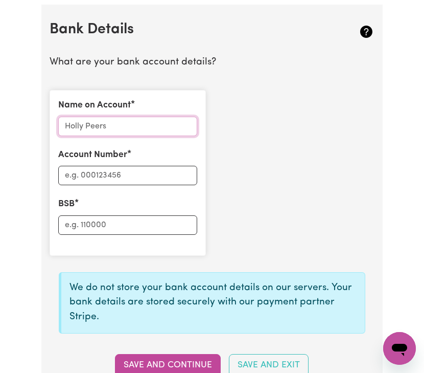
click at [140, 123] on input "Name on Account" at bounding box center [127, 126] width 139 height 19
type input "L [PERSON_NAME] [PERSON_NAME]"
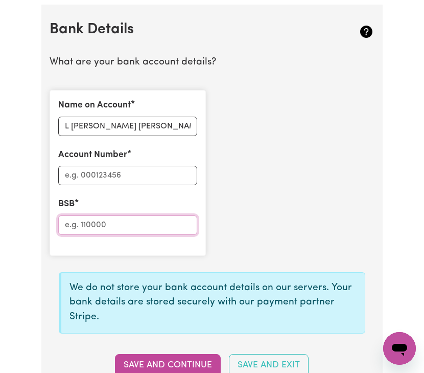
click at [109, 223] on input "BSB" at bounding box center [127, 224] width 139 height 19
paste input "063234"
type input "063234"
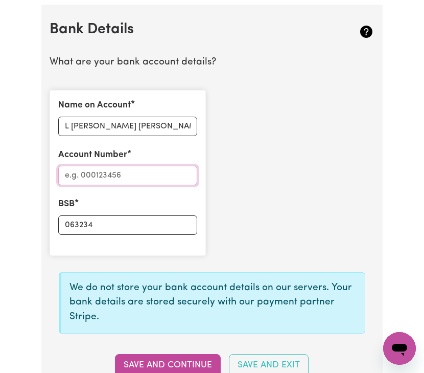
click at [121, 171] on input "Account Number" at bounding box center [127, 175] width 139 height 19
paste input "10959480"
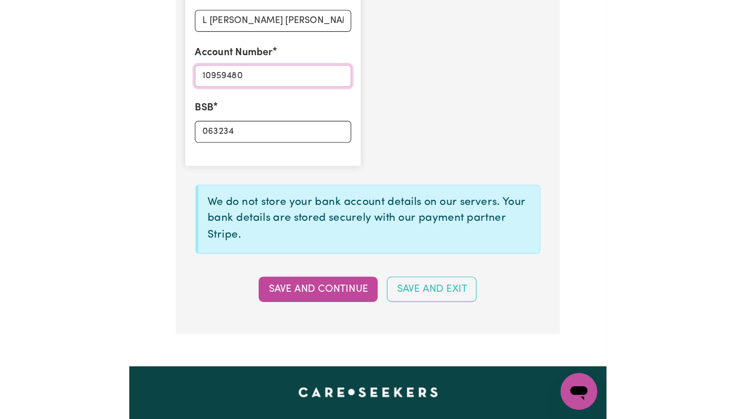
scroll to position [818, 0]
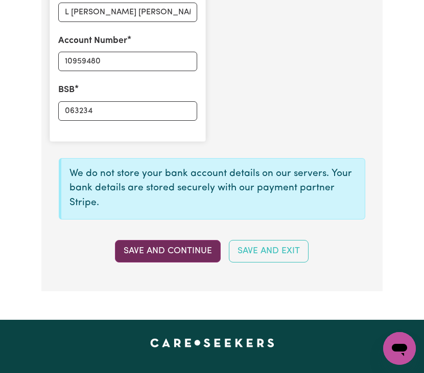
click at [189, 244] on button "Save and Continue" at bounding box center [168, 251] width 106 height 22
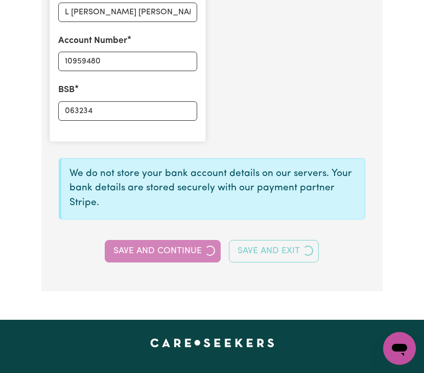
type input "****9480"
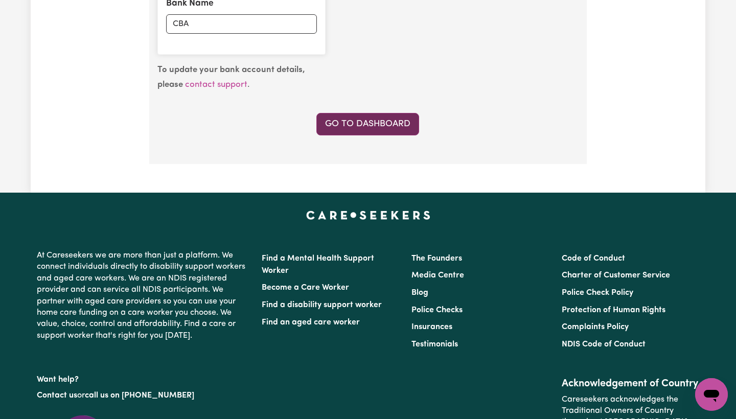
scroll to position [908, 0]
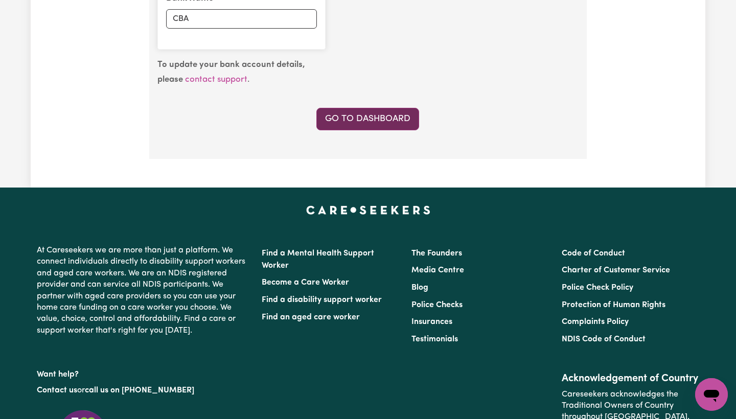
click at [403, 112] on link "Go to Dashboard" at bounding box center [367, 119] width 103 height 22
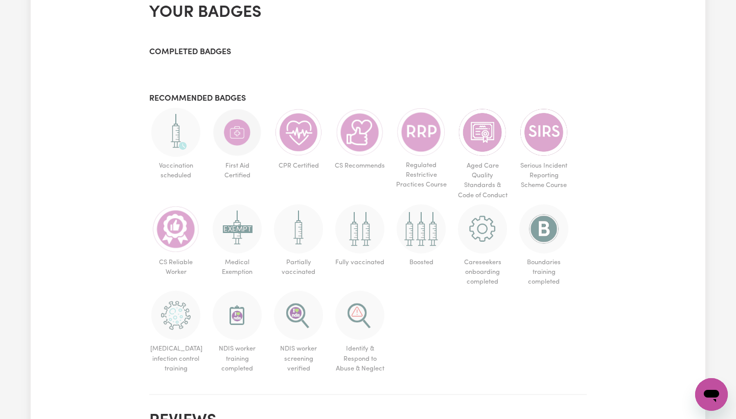
scroll to position [566, 0]
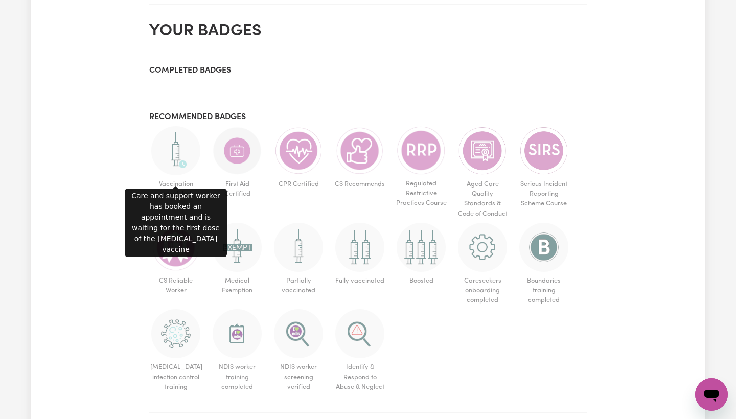
click at [184, 134] on img at bounding box center [175, 150] width 49 height 49
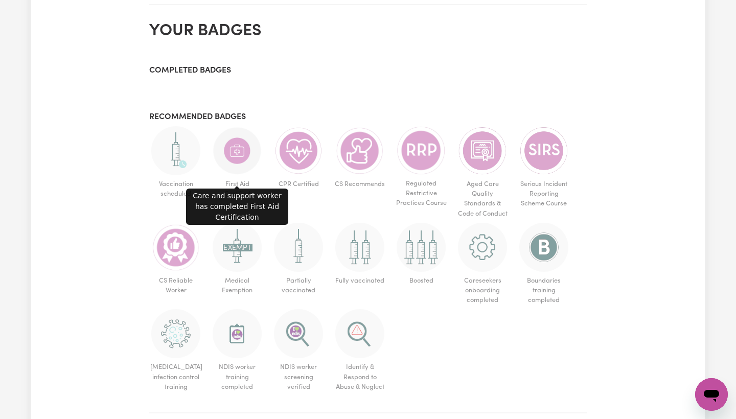
click at [248, 126] on img at bounding box center [237, 150] width 49 height 49
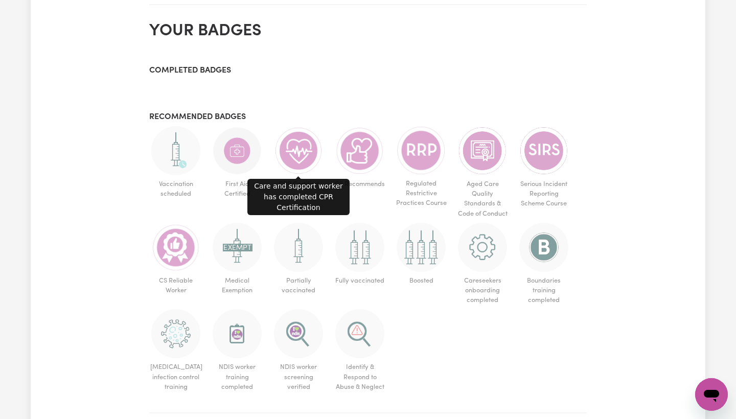
click at [302, 127] on img at bounding box center [298, 150] width 49 height 49
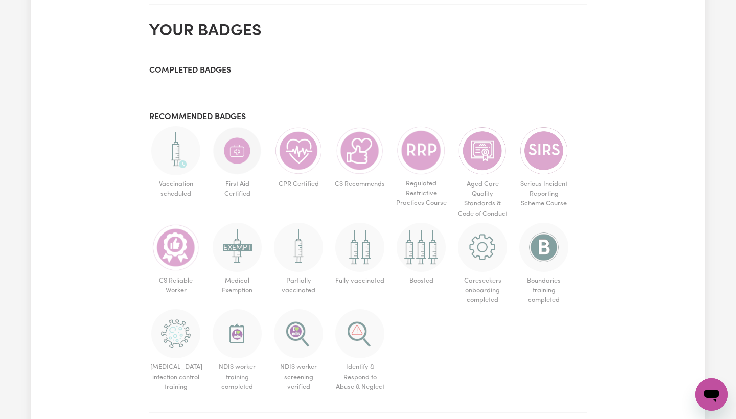
click at [363, 126] on img at bounding box center [359, 150] width 49 height 49
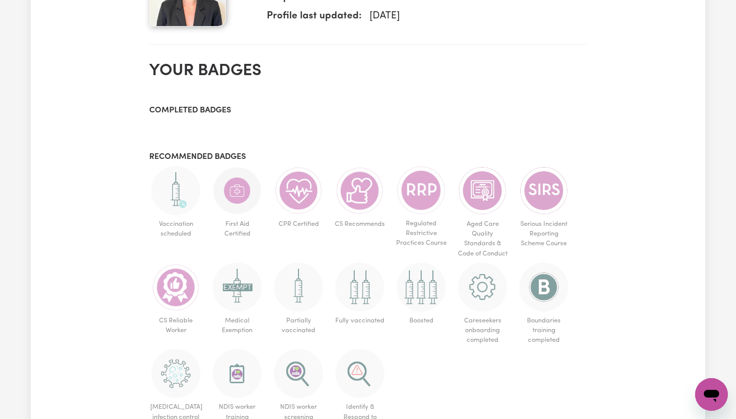
scroll to position [525, 0]
click at [218, 106] on h3 "Completed badges" at bounding box center [367, 111] width 437 height 10
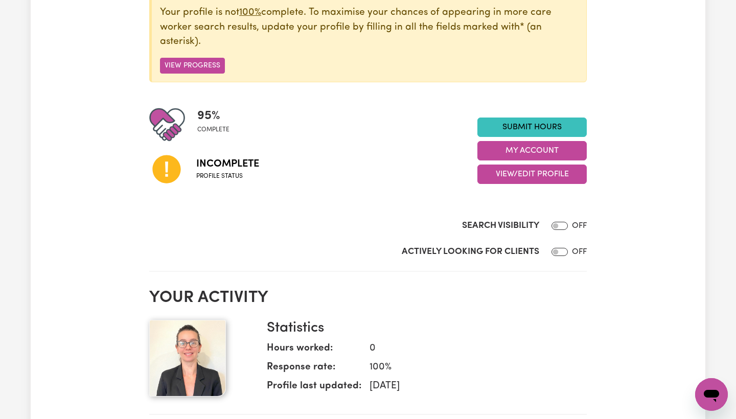
scroll to position [147, 0]
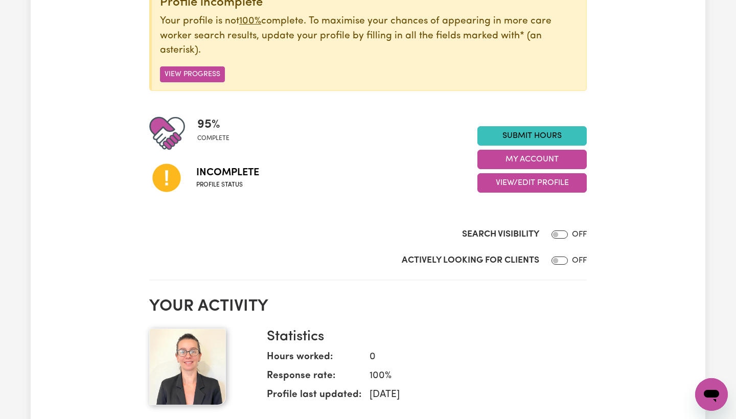
click at [236, 165] on span "Incomplete" at bounding box center [227, 172] width 63 height 15
click at [163, 164] on icon at bounding box center [166, 178] width 28 height 28
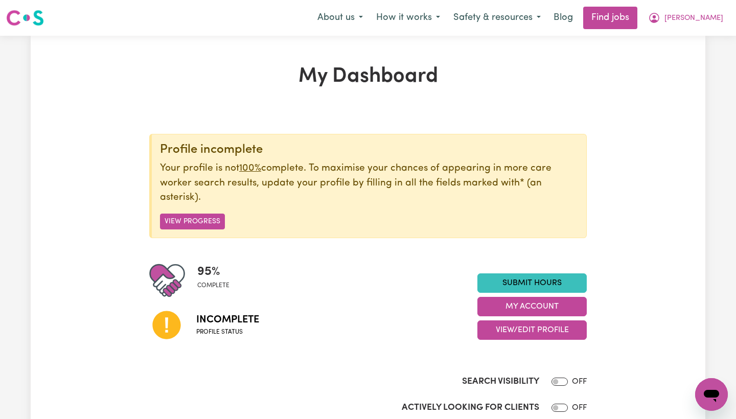
scroll to position [4, 0]
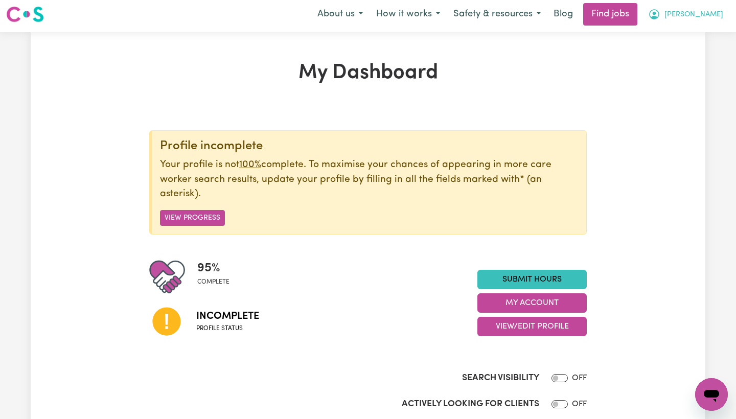
click at [709, 15] on span "[PERSON_NAME]" at bounding box center [693, 14] width 59 height 11
click at [681, 37] on link "My Account" at bounding box center [689, 36] width 81 height 19
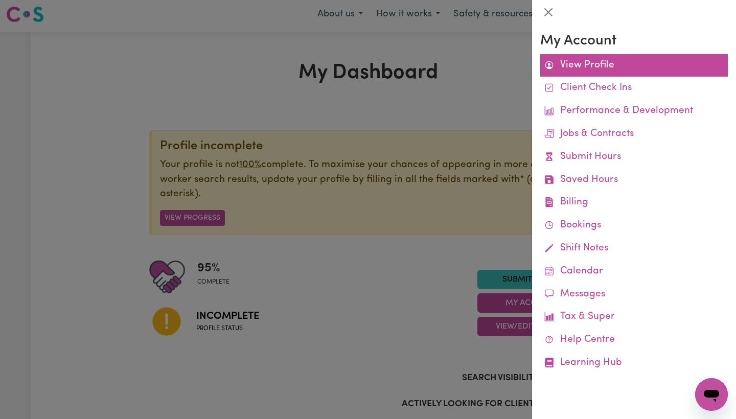
click at [592, 66] on link "View Profile" at bounding box center [634, 65] width 188 height 23
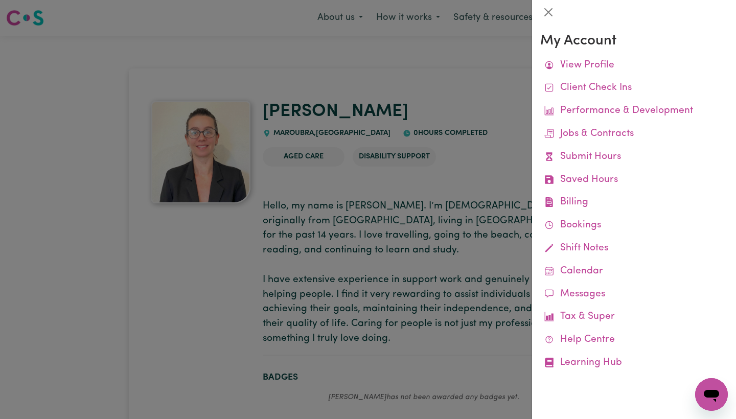
click at [424, 133] on div at bounding box center [368, 209] width 736 height 419
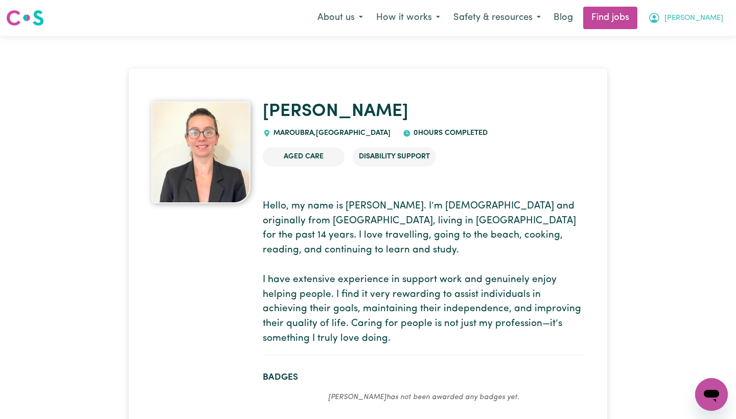
click at [660, 19] on icon "My Account" at bounding box center [654, 18] width 12 height 12
click at [681, 38] on link "My Account" at bounding box center [689, 39] width 81 height 19
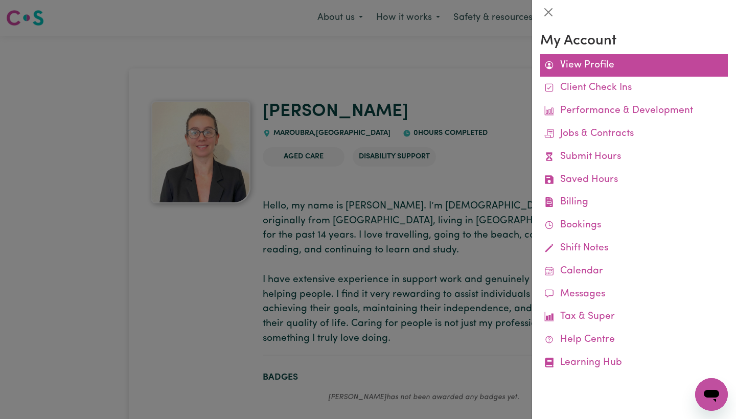
click at [613, 61] on link "View Profile" at bounding box center [634, 65] width 188 height 23
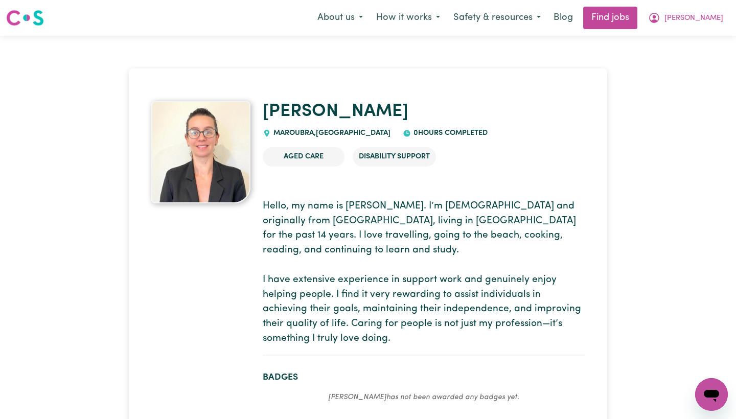
click at [407, 219] on p "Hello, my name is [PERSON_NAME]. I’m [DEMOGRAPHIC_DATA] and originally from [GE…" at bounding box center [424, 272] width 322 height 147
